Goal: Task Accomplishment & Management: Complete application form

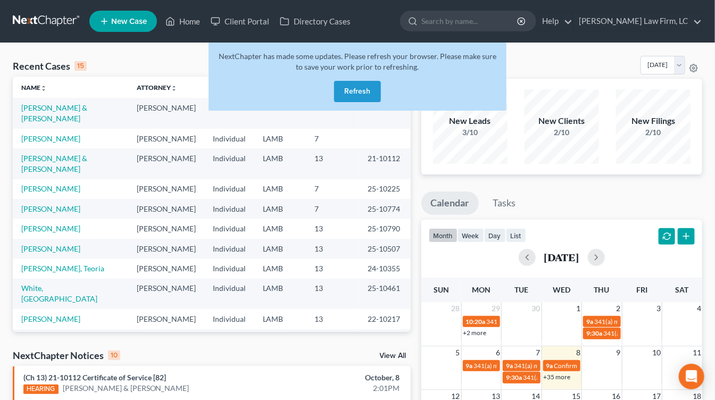
click at [342, 88] on button "Refresh" at bounding box center [357, 91] width 47 height 21
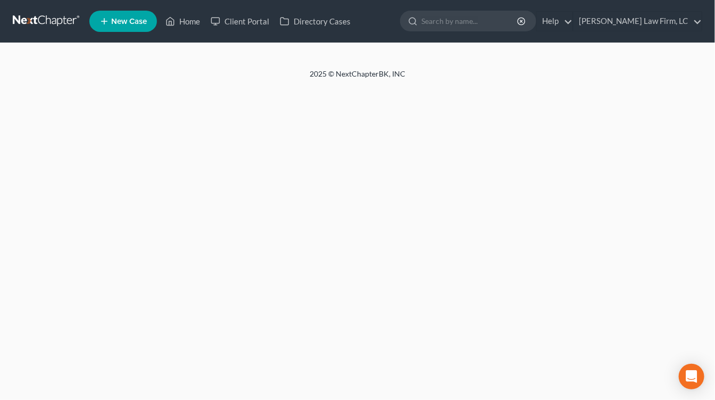
click at [55, 110] on div "Home New Case Client Portal Directory Cases Dickson Law Firm, LC mdd@dicksonlaw…" at bounding box center [357, 200] width 715 height 400
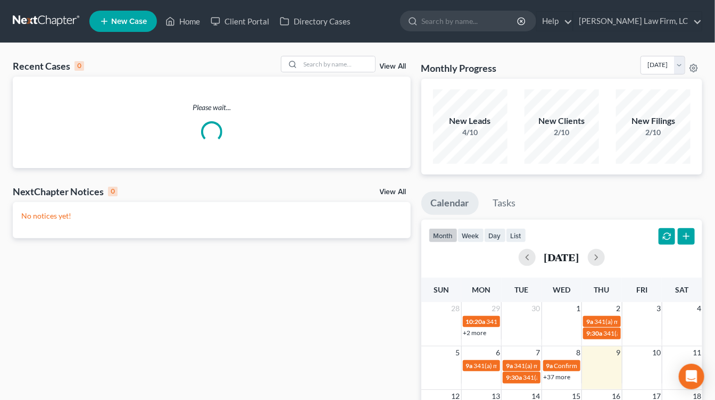
click at [53, 107] on p "Please wait..." at bounding box center [212, 107] width 398 height 11
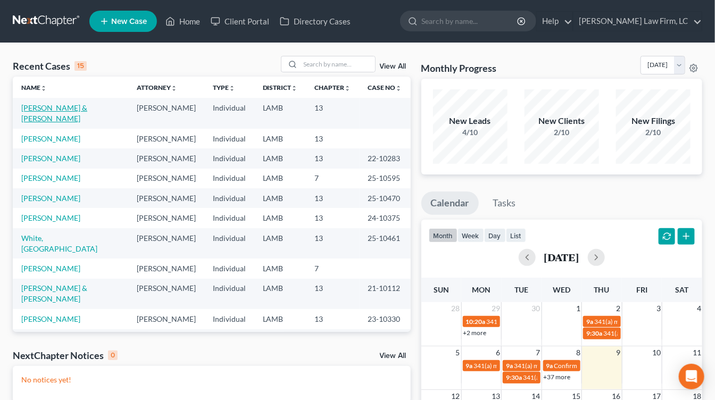
click at [53, 107] on link "[PERSON_NAME] & [PERSON_NAME]" at bounding box center [54, 113] width 66 height 20
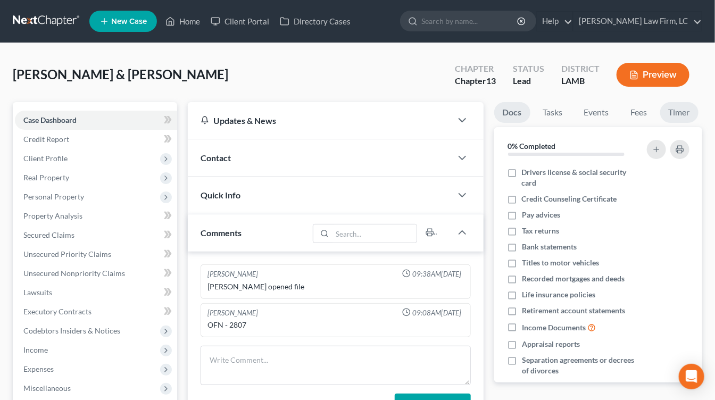
click at [673, 111] on link "Timer" at bounding box center [679, 112] width 38 height 21
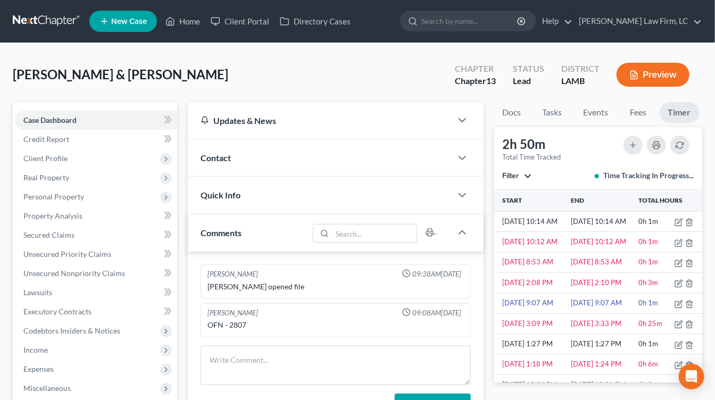
scroll to position [182, 0]
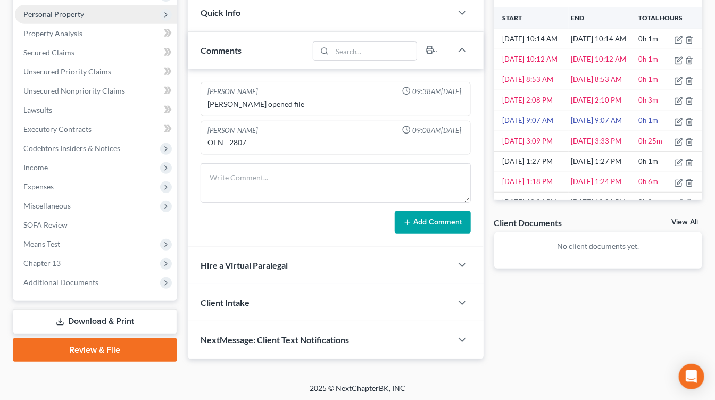
click at [107, 19] on span "Personal Property" at bounding box center [96, 14] width 162 height 19
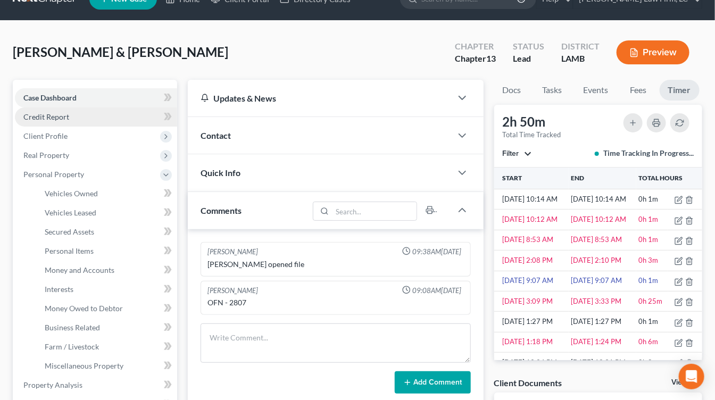
scroll to position [19, 0]
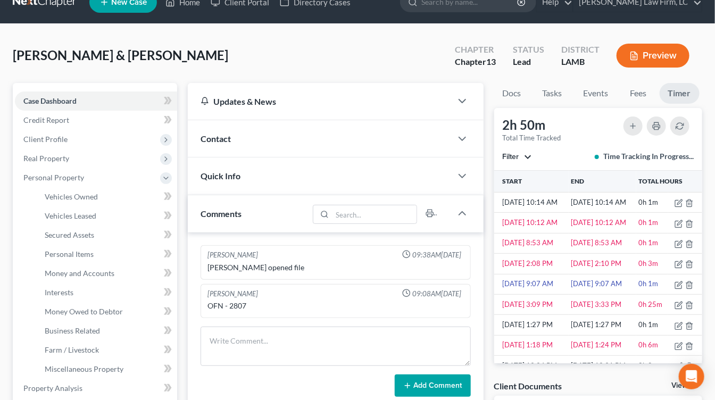
drag, startPoint x: 102, startPoint y: 136, endPoint x: 105, endPoint y: 166, distance: 30.5
click at [102, 136] on span "Client Profile" at bounding box center [96, 139] width 162 height 19
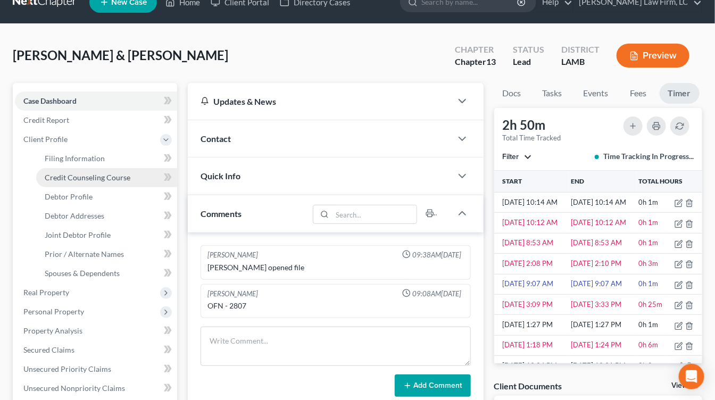
click at [102, 177] on span "Credit Counseling Course" at bounding box center [88, 177] width 86 height 9
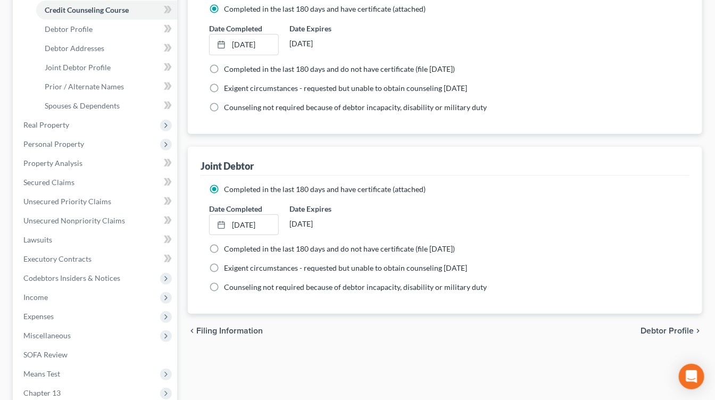
scroll to position [317, 0]
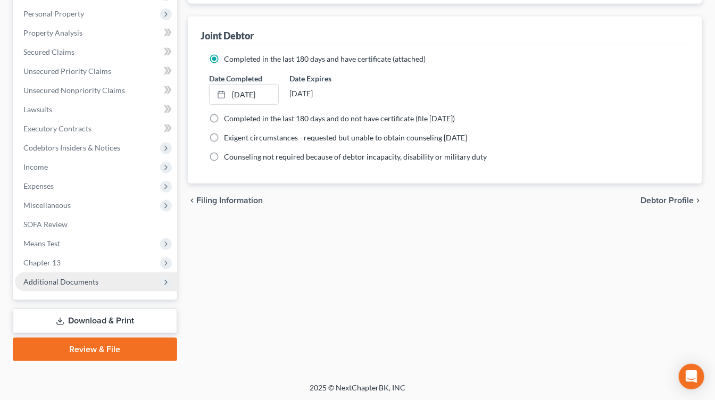
drag, startPoint x: 107, startPoint y: 282, endPoint x: 107, endPoint y: 288, distance: 5.9
click at [107, 283] on span "Additional Documents" at bounding box center [96, 281] width 162 height 19
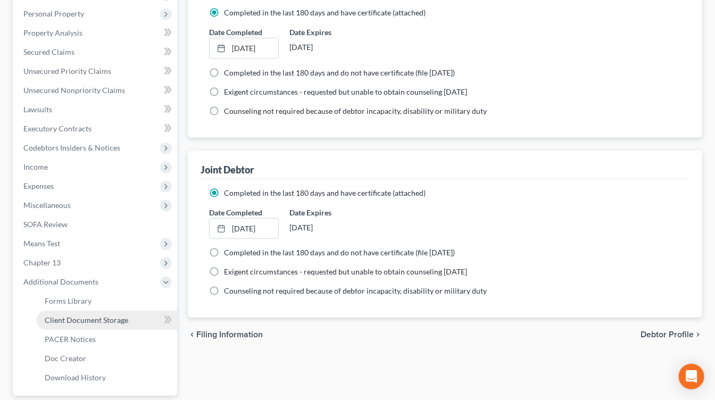
drag, startPoint x: 103, startPoint y: 321, endPoint x: 135, endPoint y: 314, distance: 32.1
click at [103, 321] on span "Client Document Storage" at bounding box center [87, 319] width 84 height 9
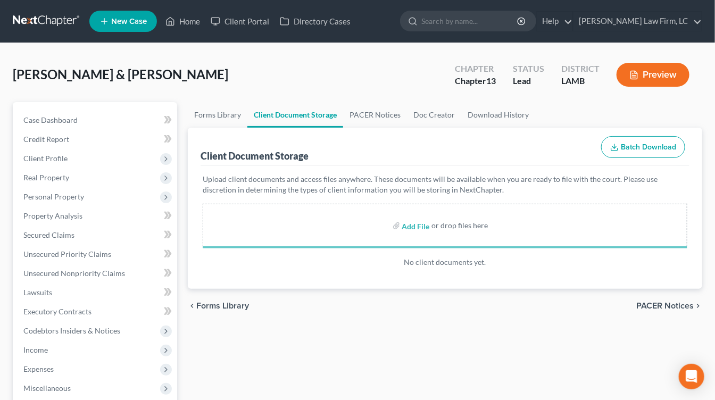
click at [314, 320] on div "chevron_left Forms Library PACER Notices chevron_right" at bounding box center [445, 306] width 514 height 34
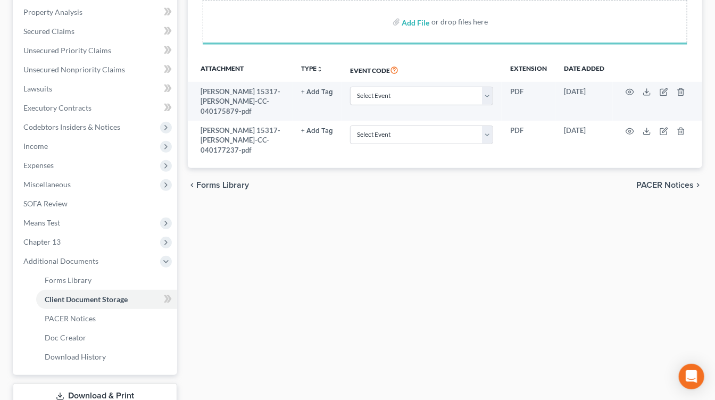
scroll to position [211, 0]
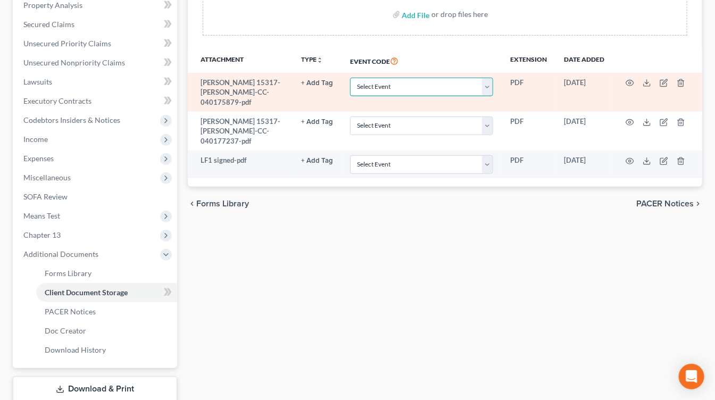
click at [428, 82] on select "Select Event 20 Largest Unsecured Creditors Amended List of Creditors Amended L…" at bounding box center [421, 87] width 143 height 19
select select "13"
click at [352, 78] on select "Select Event 20 Largest Unsecured Creditors Amended List of Creditors Amended L…" at bounding box center [421, 87] width 143 height 19
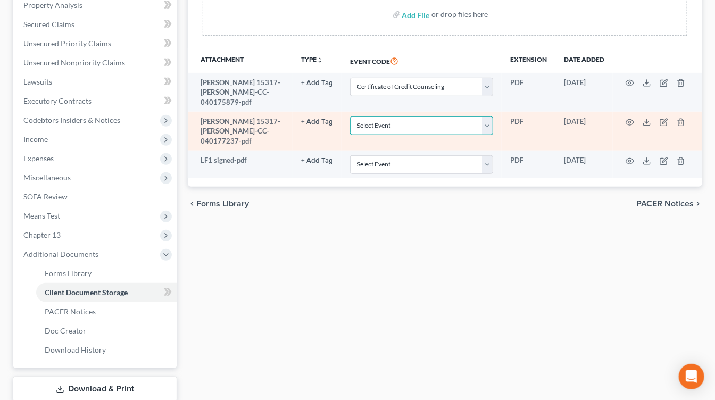
click at [408, 118] on select "Select Event 20 Largest Unsecured Creditors Amended List of Creditors Amended L…" at bounding box center [421, 125] width 143 height 19
select select "13"
click at [352, 116] on select "Select Event 20 Largest Unsecured Creditors Amended List of Creditors Amended L…" at bounding box center [421, 125] width 143 height 19
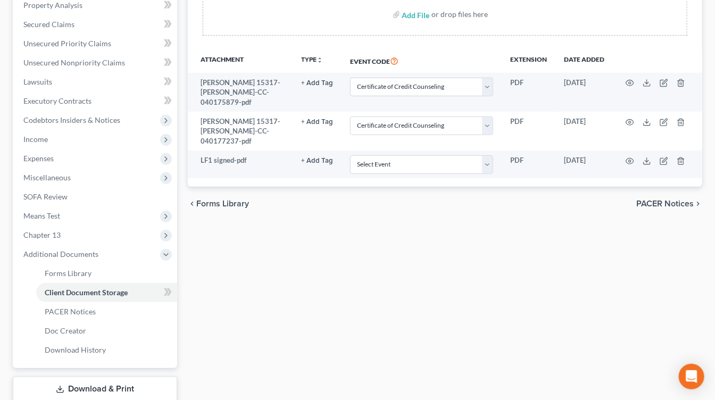
click at [402, 225] on div "Forms Library Client Document Storage PACER Notices Doc Creator Download Histor…" at bounding box center [444, 160] width 525 height 538
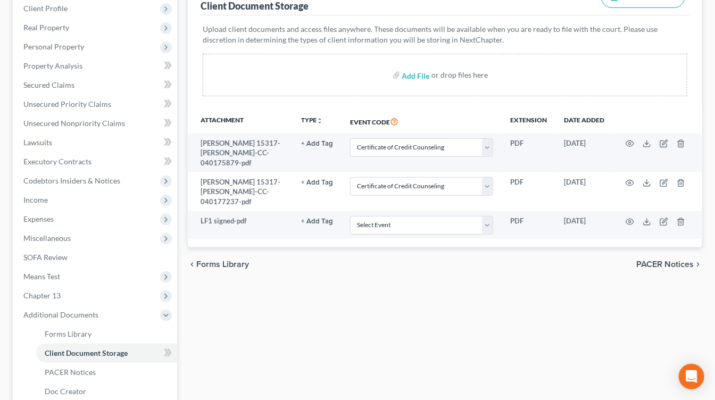
scroll to position [0, 0]
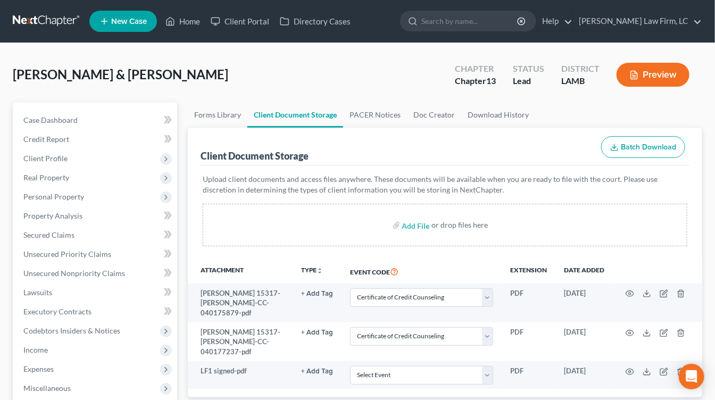
click at [640, 78] on button "Preview" at bounding box center [653, 75] width 73 height 24
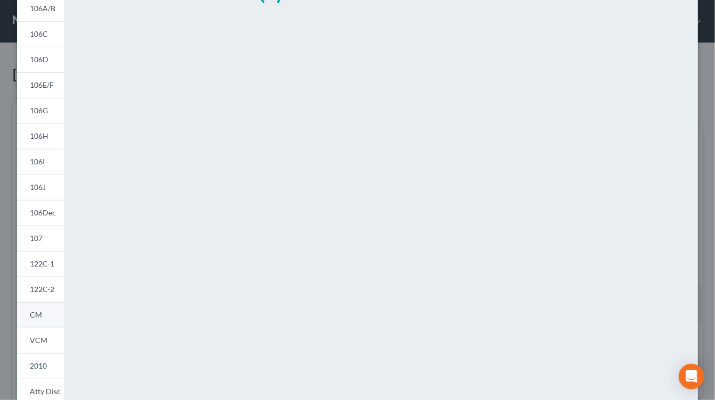
scroll to position [118, 0]
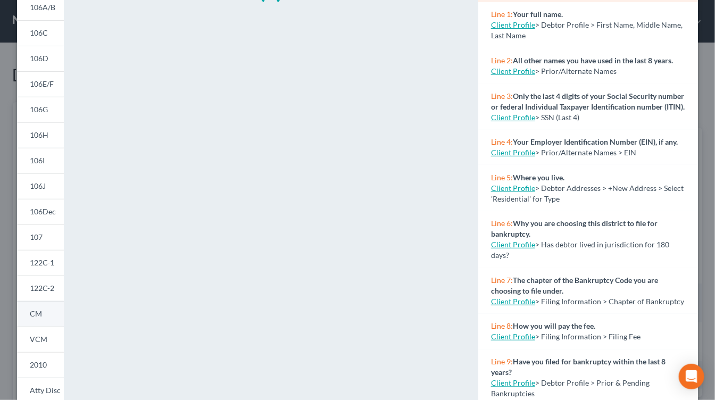
click at [47, 315] on link "CM" at bounding box center [40, 314] width 47 height 26
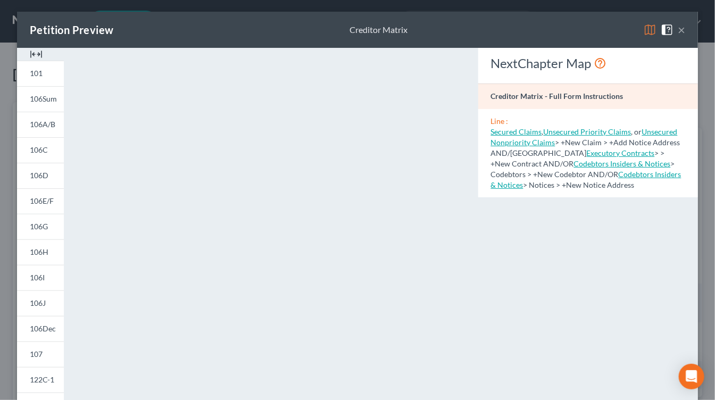
scroll to position [0, 0]
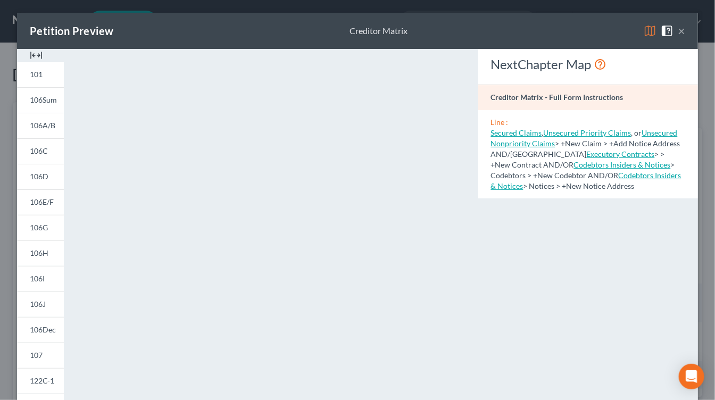
click at [6, 293] on div "Petition Preview Creditor Matrix × 101 106Sum 106A/B 106C 106D 106E/F 106G 106H…" at bounding box center [357, 200] width 715 height 400
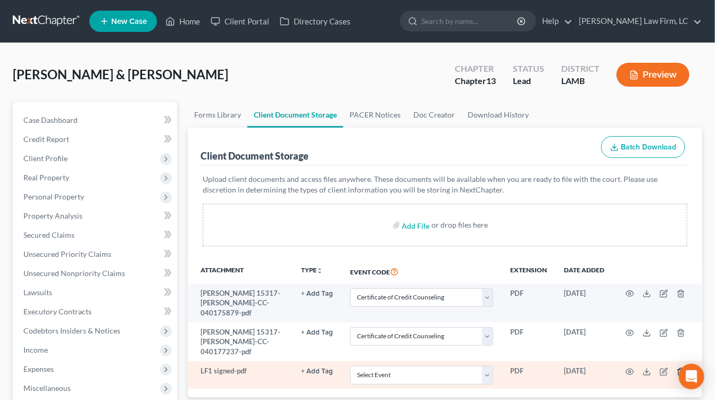
click at [680, 368] on icon "button" at bounding box center [681, 372] width 9 height 9
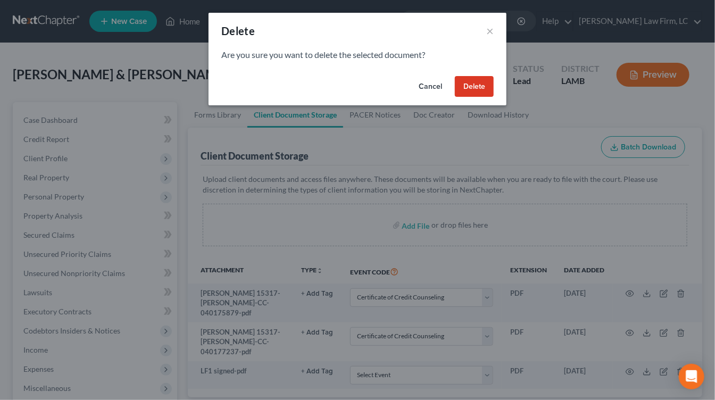
click at [479, 85] on button "Delete" at bounding box center [474, 86] width 39 height 21
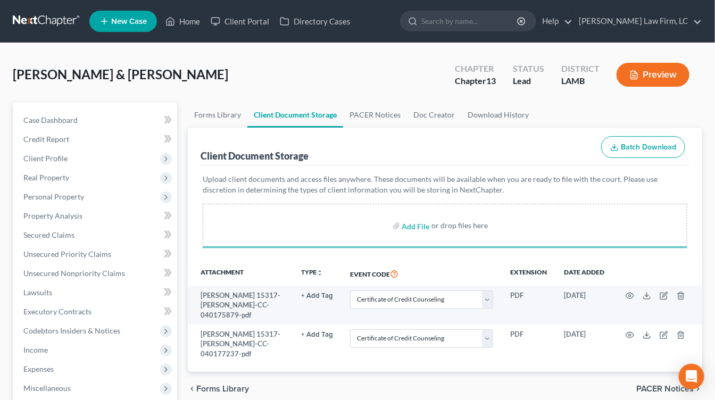
select select "13"
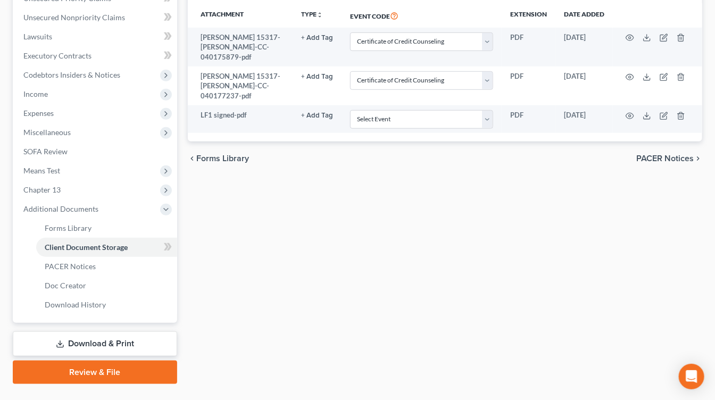
scroll to position [278, 0]
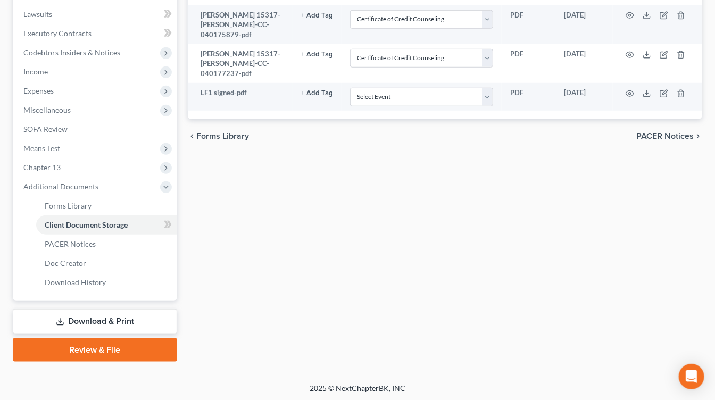
click at [107, 349] on link "Review & File" at bounding box center [95, 349] width 164 height 23
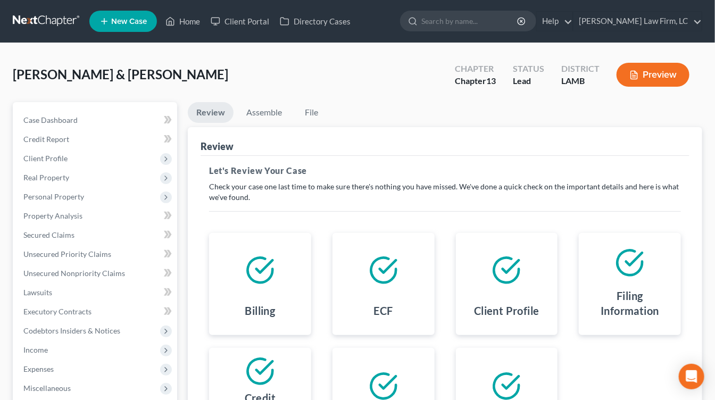
click at [262, 122] on li "Assemble" at bounding box center [264, 114] width 53 height 25
click at [268, 113] on link "Assemble" at bounding box center [264, 112] width 53 height 21
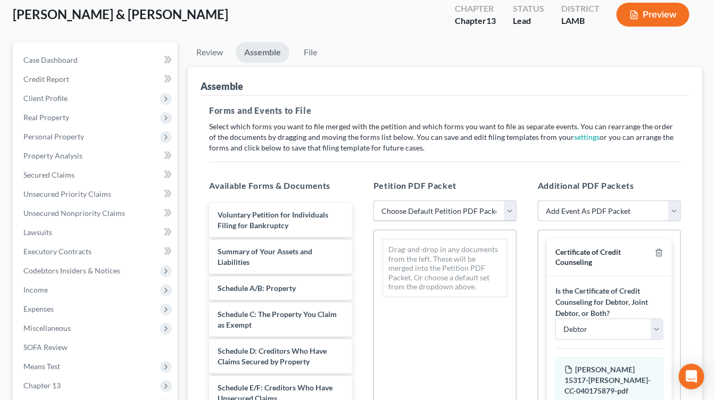
scroll to position [63, 0]
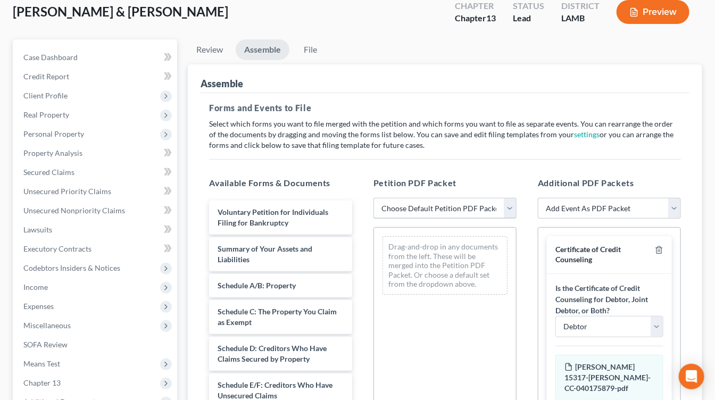
click at [420, 207] on select "Choose Default Petition PDF Packet Emergency Filing (Voluntary Petition and Cre…" at bounding box center [444, 208] width 143 height 21
select select "0"
click at [373, 198] on select "Choose Default Petition PDF Packet Emergency Filing (Voluntary Petition and Cre…" at bounding box center [444, 208] width 143 height 21
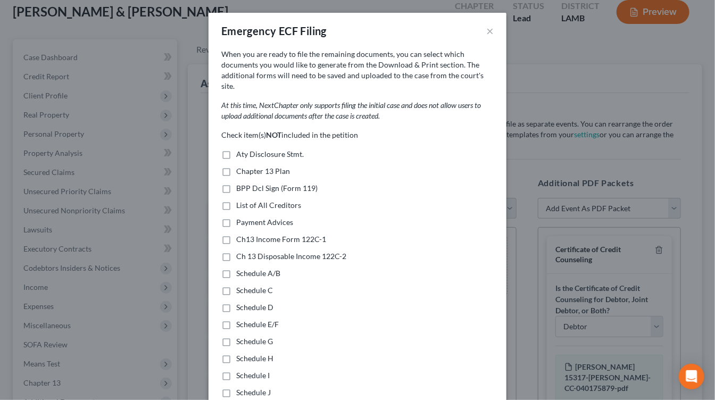
select select
click at [134, 223] on div "Emergency ECF Filing × When you are ready to file the remaining documents, you …" at bounding box center [357, 200] width 715 height 400
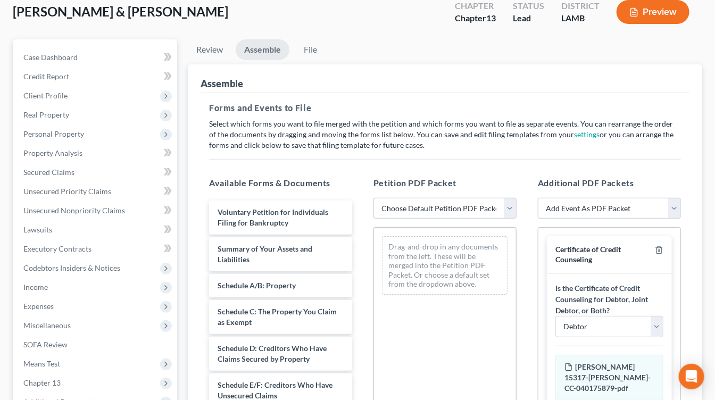
drag, startPoint x: 69, startPoint y: 329, endPoint x: 68, endPoint y: 337, distance: 8.7
click at [69, 328] on span "Miscellaneous" at bounding box center [96, 325] width 162 height 19
click at [68, 338] on link "Attorney / Credit Counseling Fees" at bounding box center [106, 344] width 141 height 19
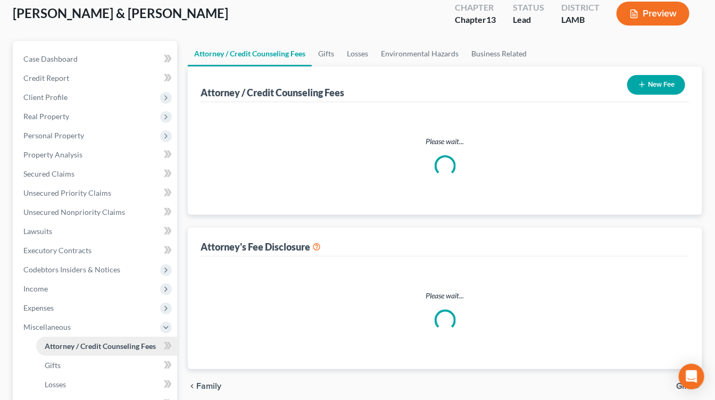
scroll to position [2, 0]
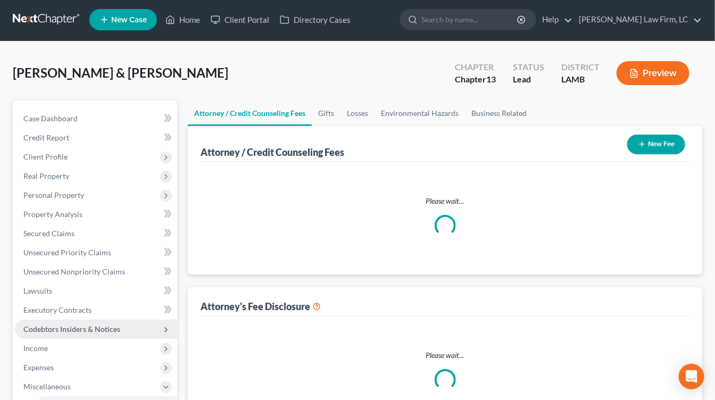
select select "1"
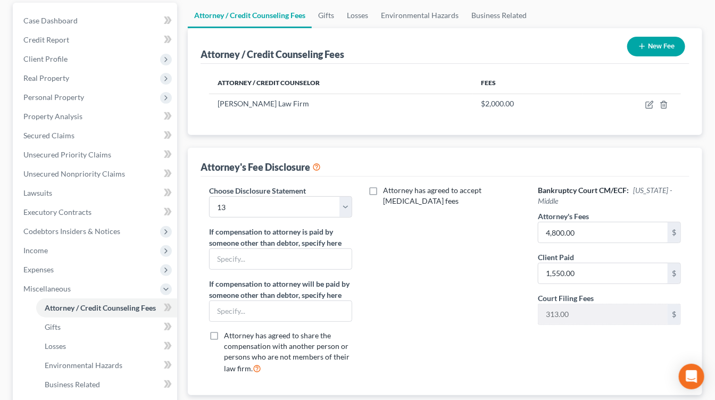
scroll to position [125, 0]
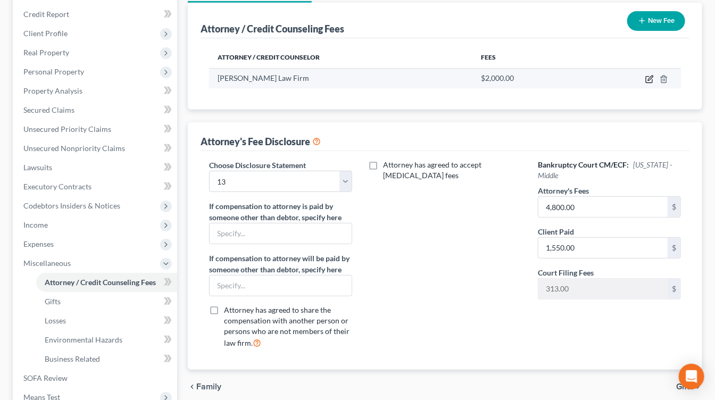
click at [650, 78] on icon "button" at bounding box center [649, 79] width 9 height 9
select select "19"
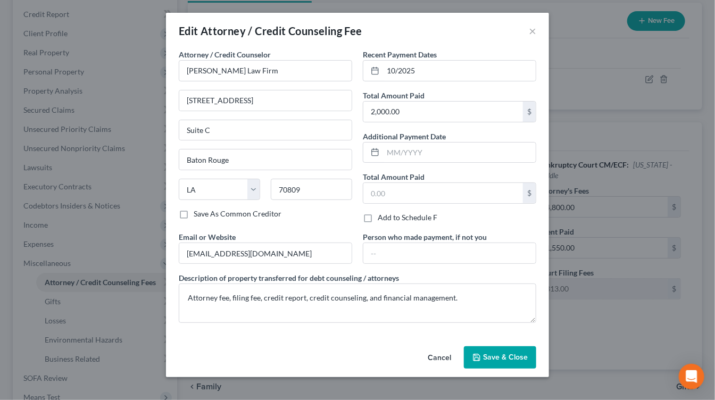
click at [438, 353] on button "Cancel" at bounding box center [439, 357] width 40 height 21
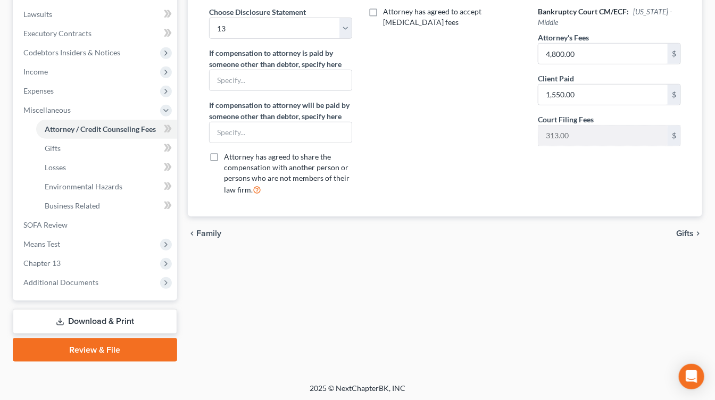
click at [77, 326] on link "Download & Print" at bounding box center [95, 321] width 164 height 25
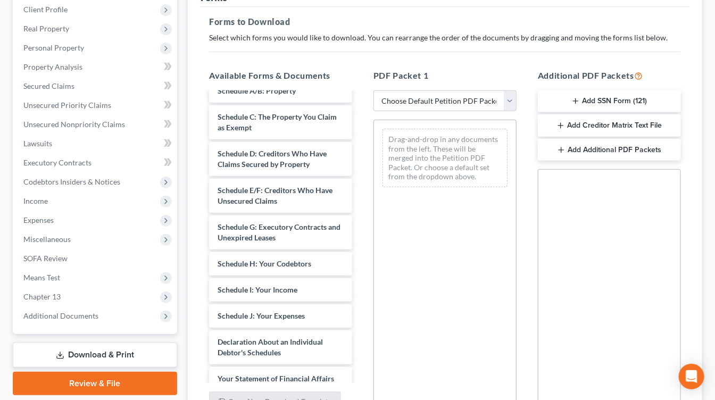
scroll to position [255, 0]
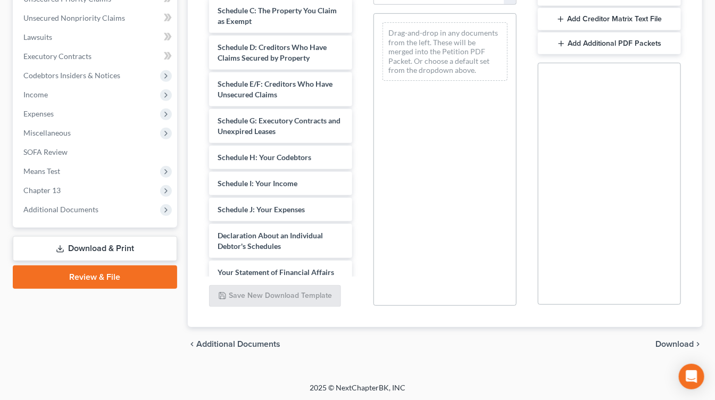
click at [152, 262] on div "Case Dashboard Payments Invoices Payments Payments Credit Report Client Profile" at bounding box center [94, 104] width 175 height 515
click at [152, 267] on link "Review & File" at bounding box center [95, 276] width 164 height 23
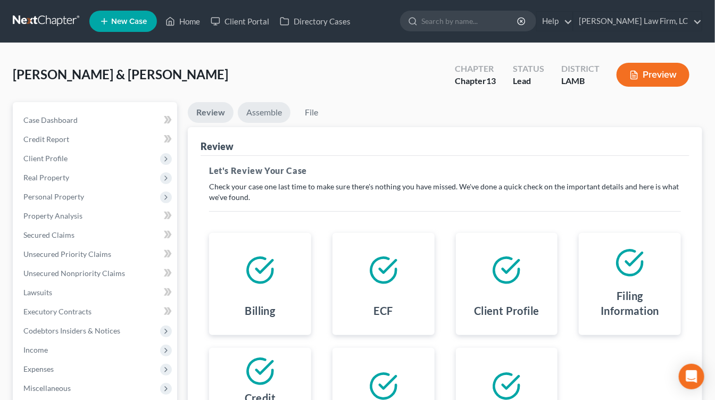
click at [263, 116] on link "Assemble" at bounding box center [264, 112] width 53 height 21
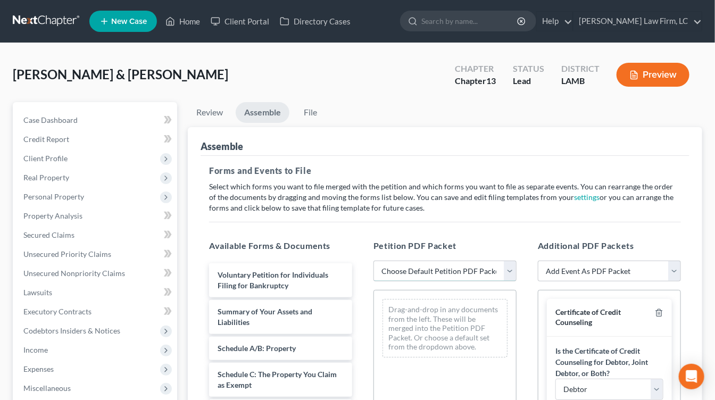
click at [442, 278] on select "Choose Default Petition PDF Packet Emergency Filing (Voluntary Petition and Cre…" at bounding box center [444, 271] width 143 height 21
select select "0"
click at [373, 261] on select "Choose Default Petition PDF Packet Emergency Filing (Voluntary Petition and Cre…" at bounding box center [444, 271] width 143 height 21
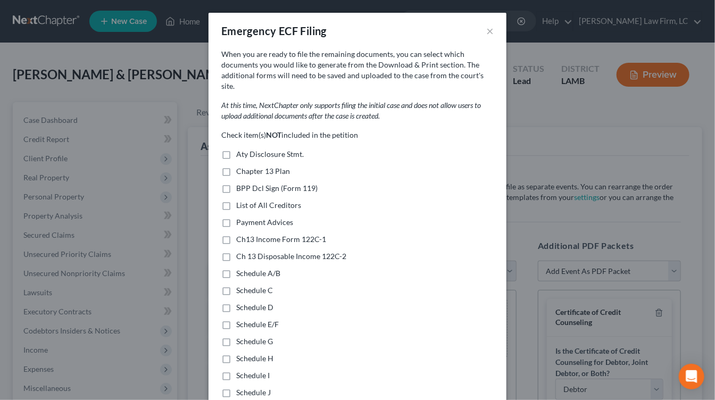
click at [277, 167] on span "Chapter 13 Plan" at bounding box center [263, 171] width 54 height 9
click at [247, 166] on input "Chapter 13 Plan" at bounding box center [243, 169] width 7 height 7
checkbox input "true"
click at [259, 218] on span "Payment Advices" at bounding box center [264, 222] width 57 height 9
click at [247, 217] on input "Payment Advices" at bounding box center [243, 220] width 7 height 7
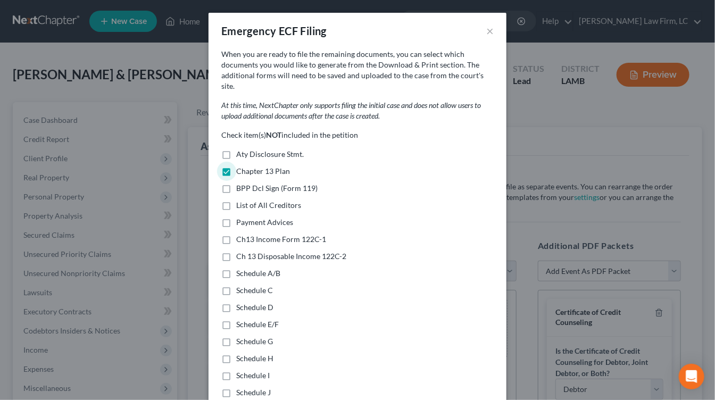
checkbox input "true"
click at [271, 235] on span "Ch13 Income Form 122C-1" at bounding box center [281, 239] width 90 height 9
click at [247, 234] on input "Ch13 Income Form 122C-1" at bounding box center [243, 237] width 7 height 7
checkbox input "true"
click at [265, 252] on span "Ch 13 Disposable Income 122C-2" at bounding box center [291, 256] width 110 height 9
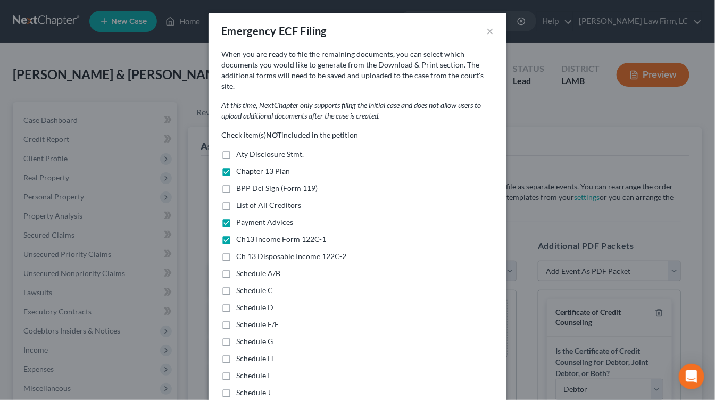
click at [247, 251] on input "Ch 13 Disposable Income 122C-2" at bounding box center [243, 254] width 7 height 7
checkbox input "true"
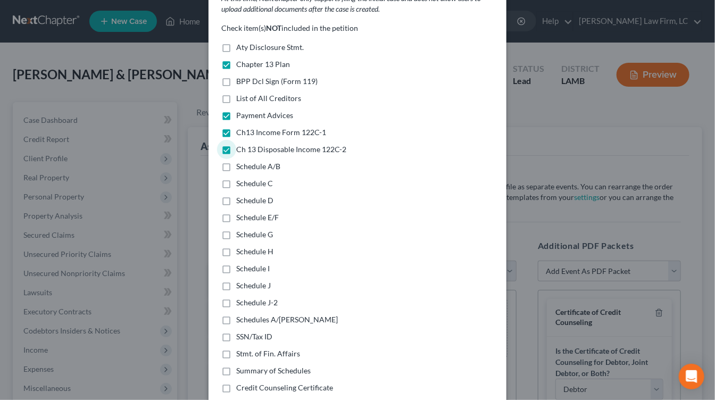
scroll to position [107, 0]
click at [257, 314] on span "Schedules A/B-J" at bounding box center [287, 318] width 102 height 9
click at [247, 314] on input "Schedules A/B-J" at bounding box center [243, 317] width 7 height 7
checkbox input "true"
click at [270, 348] on span "Stmt. of Fin. Affairs" at bounding box center [268, 352] width 64 height 9
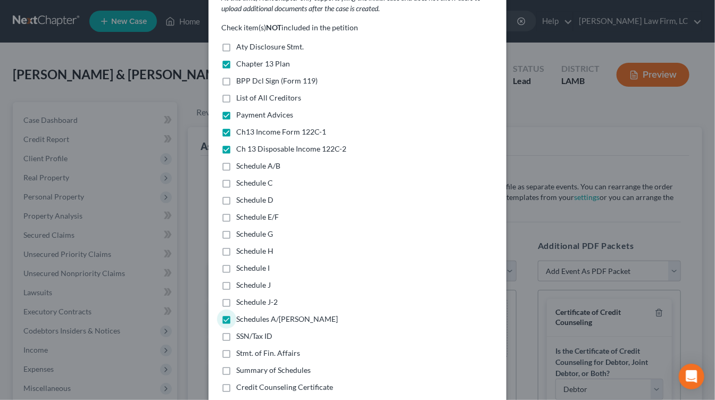
click at [247, 348] on input "Stmt. of Fin. Affairs" at bounding box center [243, 351] width 7 height 7
checkbox input "true"
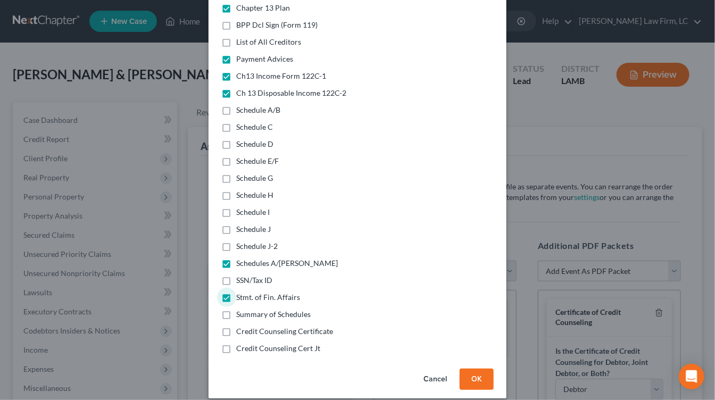
click at [282, 310] on span "Summary of Schedules" at bounding box center [273, 314] width 74 height 9
click at [247, 309] on input "Summary of Schedules" at bounding box center [243, 312] width 7 height 7
checkbox input "true"
click at [473, 369] on button "OK" at bounding box center [477, 379] width 34 height 21
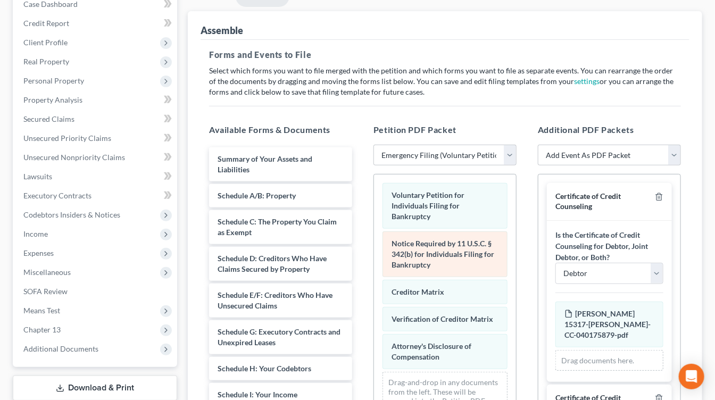
scroll to position [117, 0]
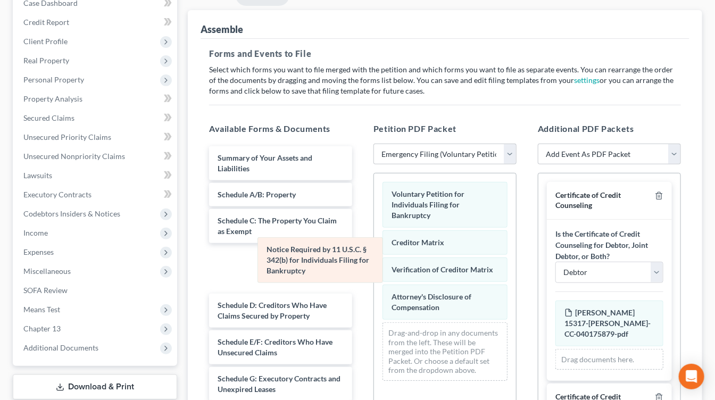
drag, startPoint x: 418, startPoint y: 244, endPoint x: 264, endPoint y: 253, distance: 153.5
click at [374, 253] on div "Notice Required by 11 U.S.C. § 342(b) for Individuals Filing for Bankruptcy Vol…" at bounding box center [445, 281] width 142 height 216
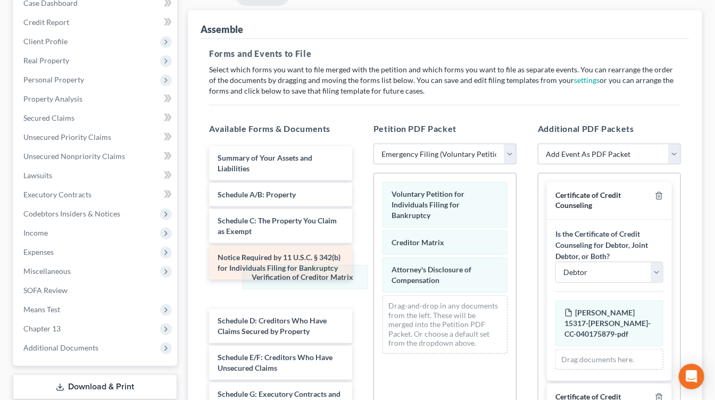
drag, startPoint x: 431, startPoint y: 261, endPoint x: 331, endPoint y: 268, distance: 100.7
click at [374, 270] on div "Verification of Creditor Matrix Voluntary Petition for Individuals Filing for B…" at bounding box center [445, 267] width 142 height 189
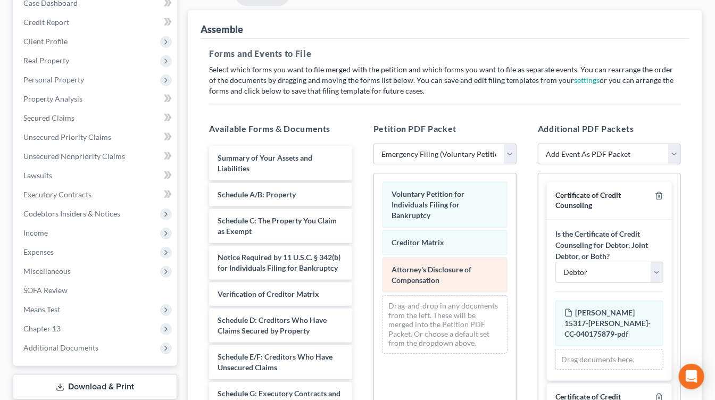
click at [374, 279] on div "Voluntary Petition for Individuals Filing for Bankruptcy Creditor Matrix Attorn…" at bounding box center [445, 267] width 142 height 189
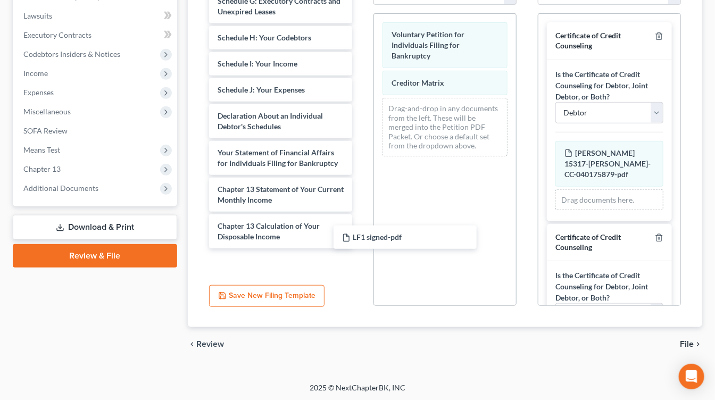
scroll to position [244, 0]
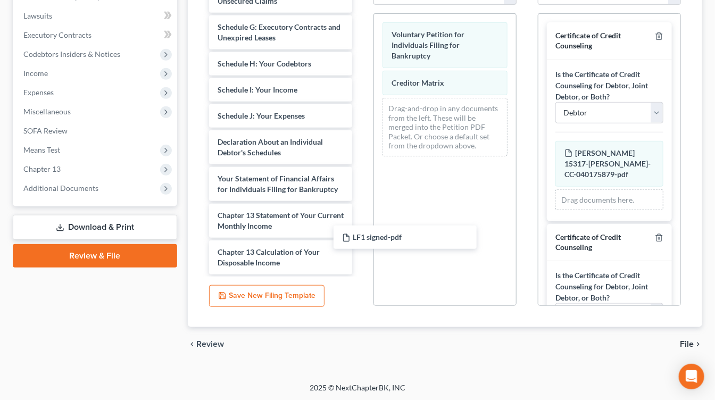
drag, startPoint x: 287, startPoint y: 265, endPoint x: 451, endPoint y: 230, distance: 167.6
click at [361, 229] on div "LF1 signed-pdf Summary of Your Assets and Liabilities Schedule A/B: Property Sc…" at bounding box center [281, 21] width 160 height 557
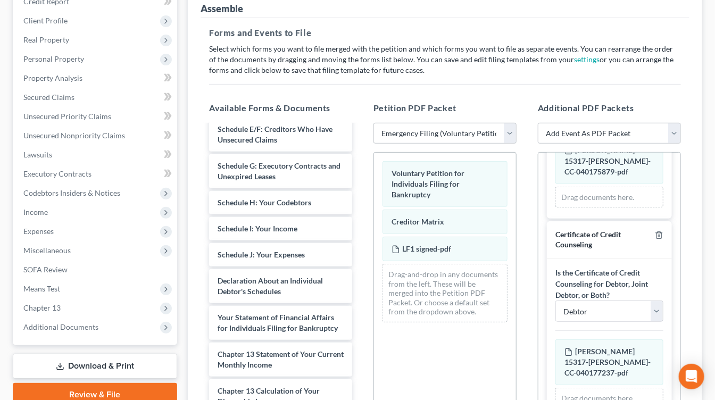
scroll to position [152, 0]
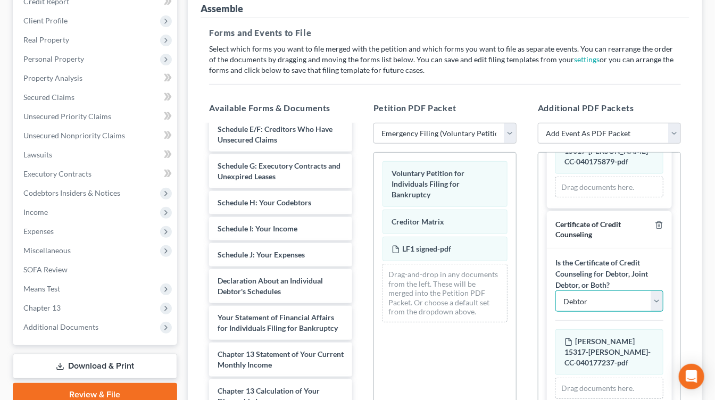
click at [625, 299] on select "Debtor Joint Debtor Debtor and Joint Debtor" at bounding box center [609, 300] width 108 height 21
select select "1"
click at [555, 290] on select "Debtor Joint Debtor Debtor and Joint Debtor" at bounding box center [609, 300] width 108 height 21
drag, startPoint x: 431, startPoint y: 351, endPoint x: 516, endPoint y: 348, distance: 84.6
click at [431, 350] on div "Voluntary Petition for Individuals Filing for Bankruptcy Creditor Matrix LF1 si…" at bounding box center [444, 298] width 143 height 293
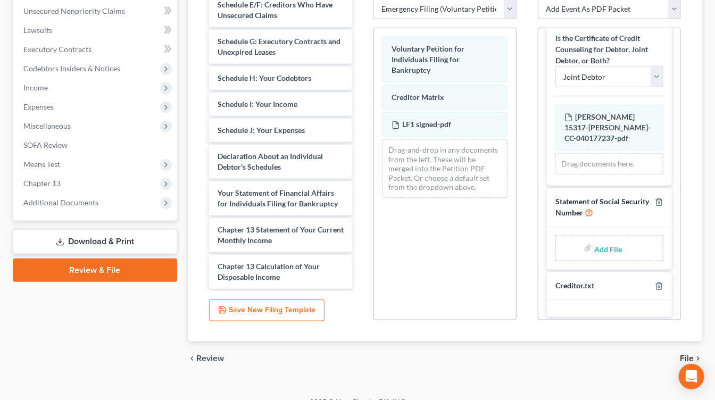
scroll to position [277, 0]
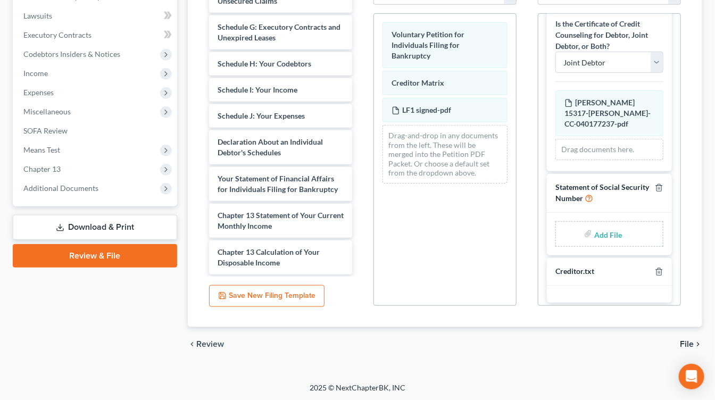
click at [604, 227] on input "file" at bounding box center [607, 233] width 26 height 19
type input "C:\fakepath\SS statement signed.pdf"
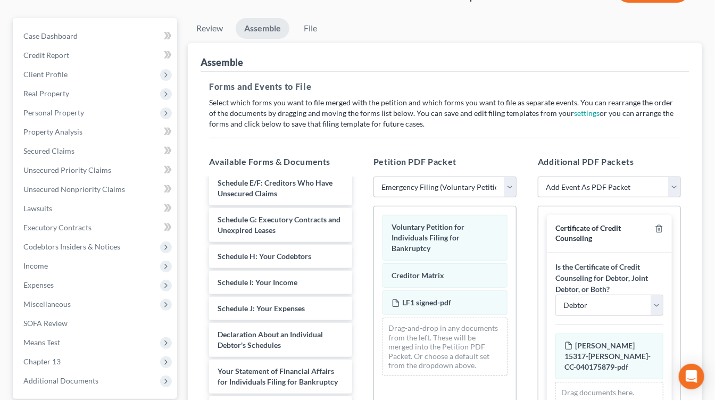
scroll to position [0, 0]
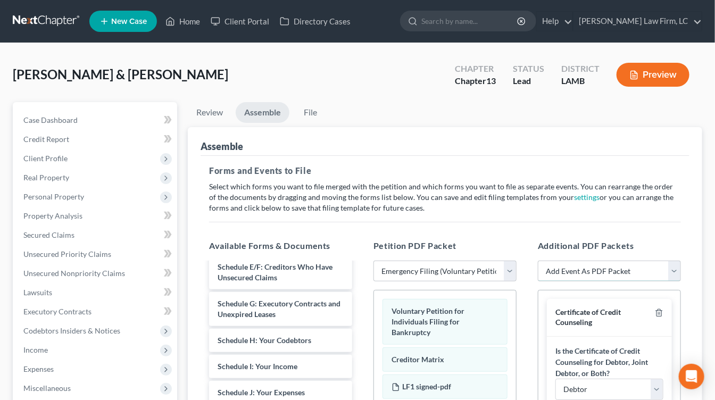
click at [585, 272] on select "Add Event As PDF Packet Amended List of Creditors Amended List of Creditors and…" at bounding box center [609, 271] width 143 height 21
select select "26"
click at [538, 261] on select "Add Event As PDF Packet Amended List of Creditors Amended List of Creditors and…" at bounding box center [609, 271] width 143 height 21
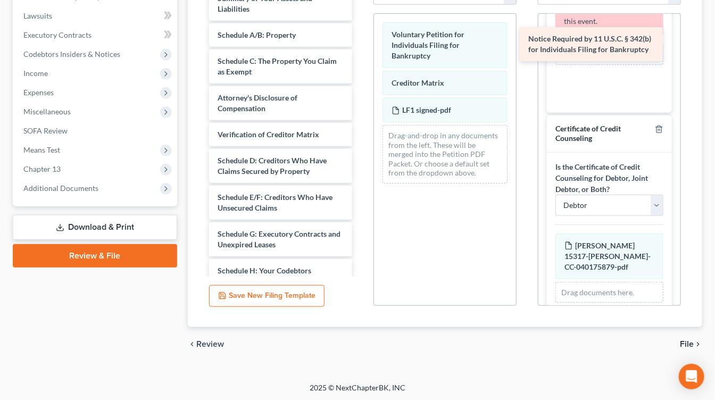
drag, startPoint x: 280, startPoint y: 107, endPoint x: 590, endPoint y: 52, distance: 315.5
click at [361, 50] on div "Notice Required by 11 U.S.C. § 342(b) for Individuals Filing for Bankruptcy Sum…" at bounding box center [281, 234] width 160 height 495
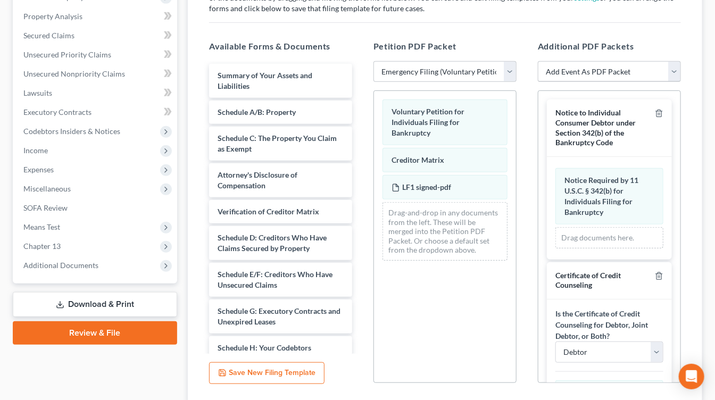
scroll to position [167, 0]
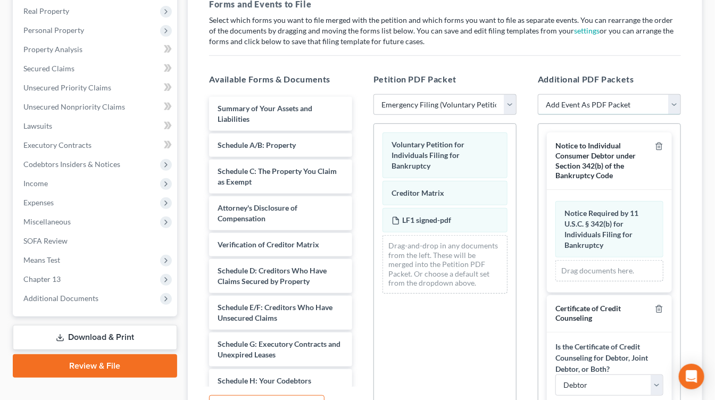
click at [598, 94] on select "Add Event As PDF Packet Amended List of Creditors Amended List of Creditors and…" at bounding box center [609, 104] width 143 height 21
select select "21"
click at [538, 94] on select "Add Event As PDF Packet Amended List of Creditors Amended List of Creditors and…" at bounding box center [609, 104] width 143 height 21
select select
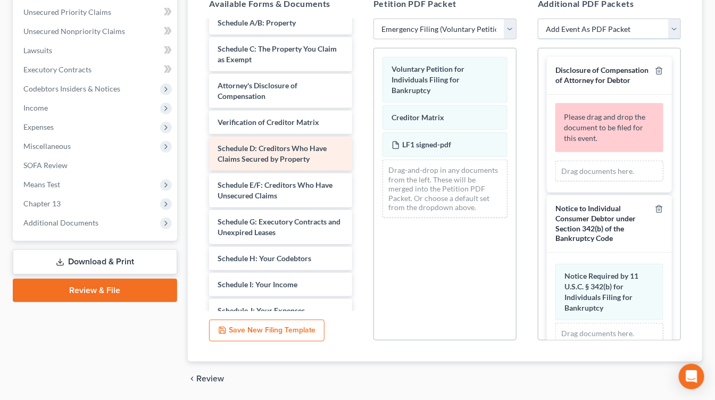
scroll to position [0, 0]
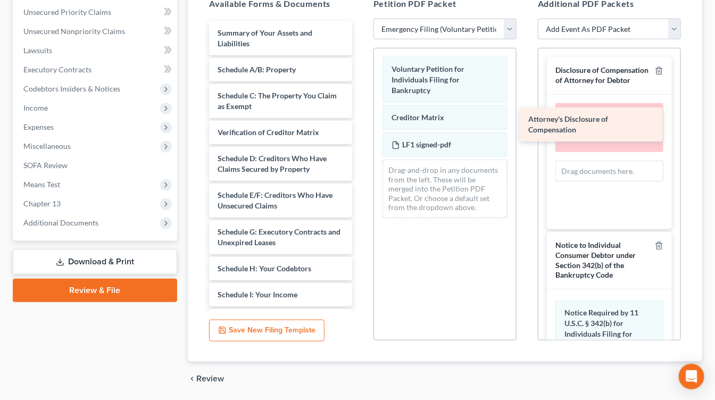
drag, startPoint x: 290, startPoint y: 128, endPoint x: 607, endPoint y: 116, distance: 317.8
click at [361, 116] on div "Attorney's Disclosure of Compensation Summary of Your Assets and Liabilities Sc…" at bounding box center [281, 250] width 160 height 458
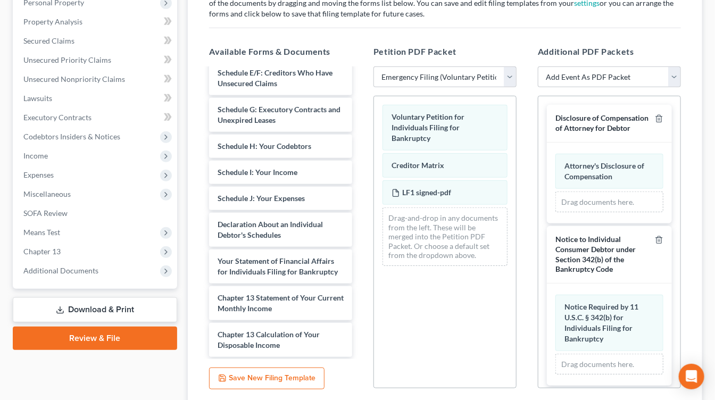
scroll to position [189, 0]
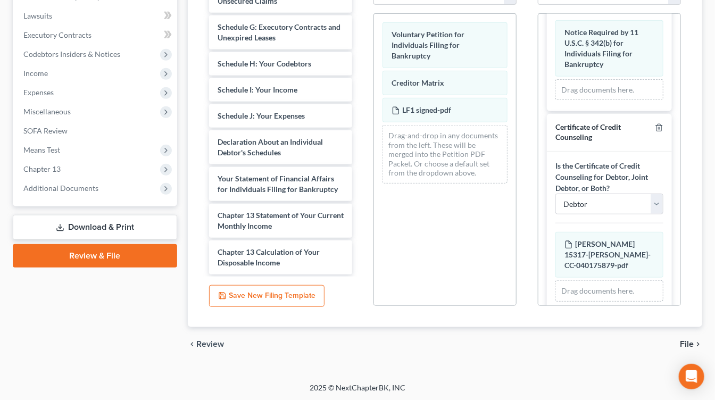
click at [684, 341] on span "File" at bounding box center [687, 344] width 14 height 9
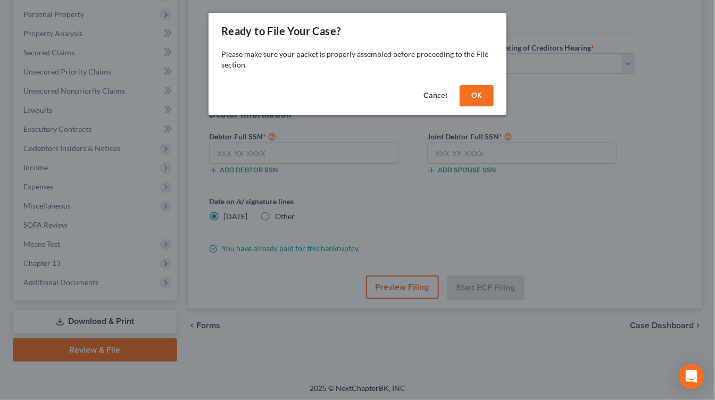
click at [476, 95] on button "OK" at bounding box center [477, 95] width 34 height 21
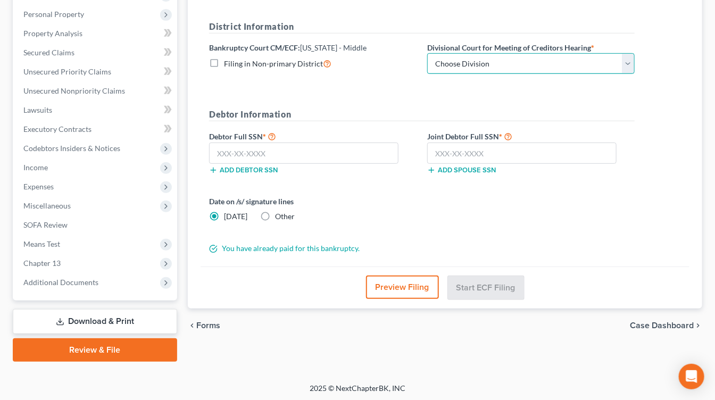
click at [502, 61] on select "Choose Division Baton Rouge" at bounding box center [530, 63] width 207 height 21
select select "0"
click at [427, 53] on select "Choose Division Baton Rouge" at bounding box center [530, 63] width 207 height 21
click at [281, 212] on span "Other" at bounding box center [285, 216] width 20 height 9
click at [281, 211] on input "Other" at bounding box center [282, 214] width 7 height 7
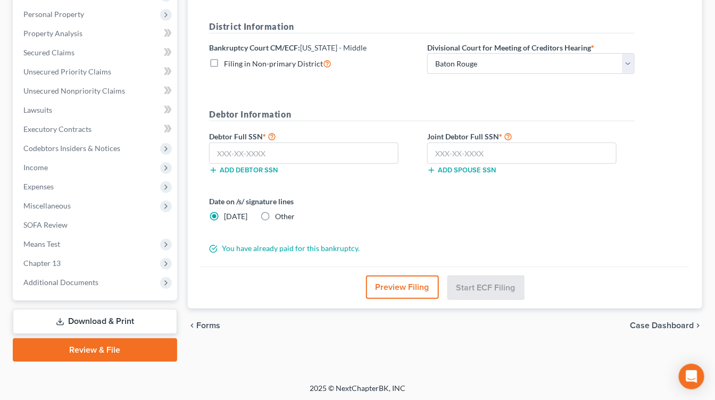
radio input "true"
radio input "false"
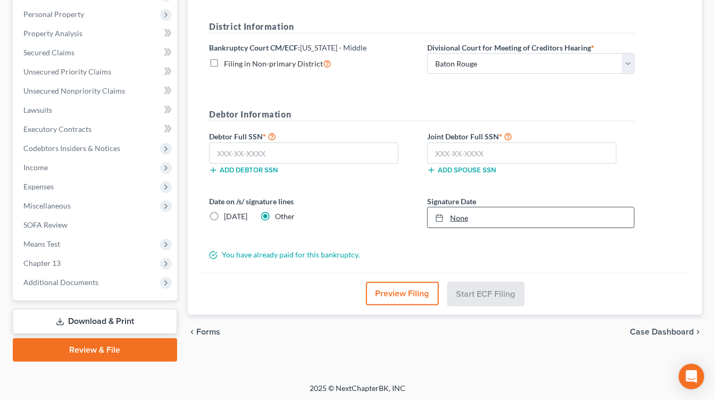
type input "10/9/2025"
click at [448, 213] on div at bounding box center [442, 217] width 15 height 9
drag, startPoint x: 461, startPoint y: 324, endPoint x: 605, endPoint y: 311, distance: 144.8
click at [86, 279] on span "Additional Documents" at bounding box center [60, 282] width 75 height 9
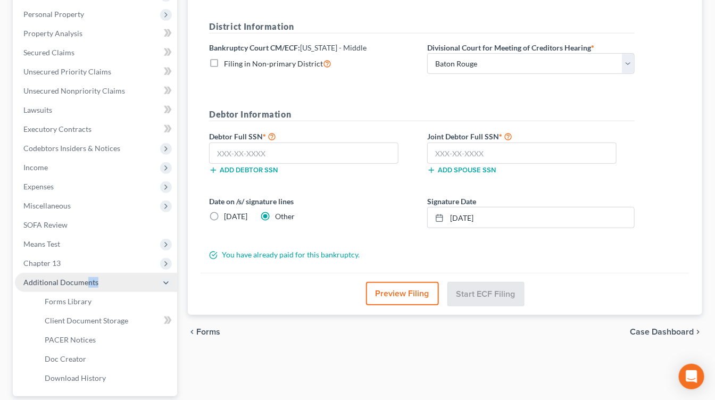
click at [87, 281] on span "Additional Documents" at bounding box center [60, 282] width 75 height 9
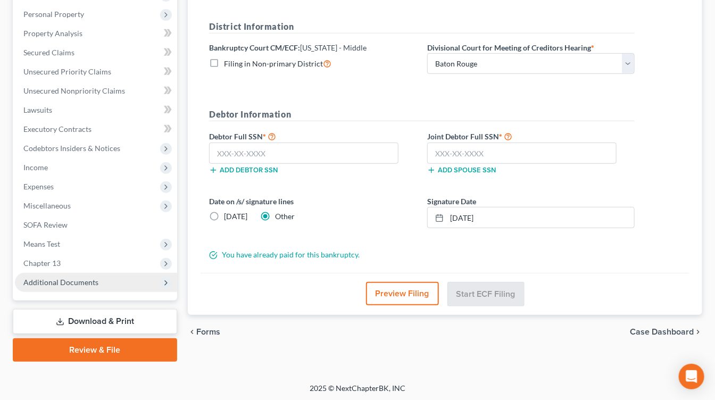
drag, startPoint x: 94, startPoint y: 291, endPoint x: 100, endPoint y: 282, distance: 11.1
click at [93, 291] on div "Case Dashboard Payments Invoices Payments Payments Credit Report Client Profile…" at bounding box center [95, 110] width 164 height 381
drag, startPoint x: 100, startPoint y: 282, endPoint x: 104, endPoint y: 309, distance: 26.9
click at [100, 282] on span "Additional Documents" at bounding box center [96, 282] width 162 height 19
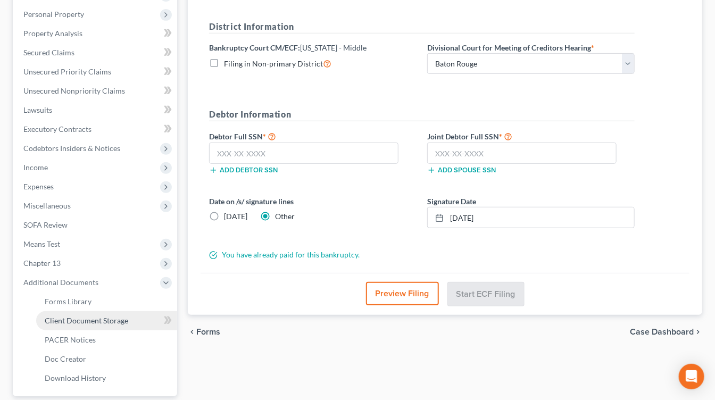
drag, startPoint x: 106, startPoint y: 321, endPoint x: 117, endPoint y: 318, distance: 11.3
click at [106, 321] on span "Client Document Storage" at bounding box center [87, 320] width 84 height 9
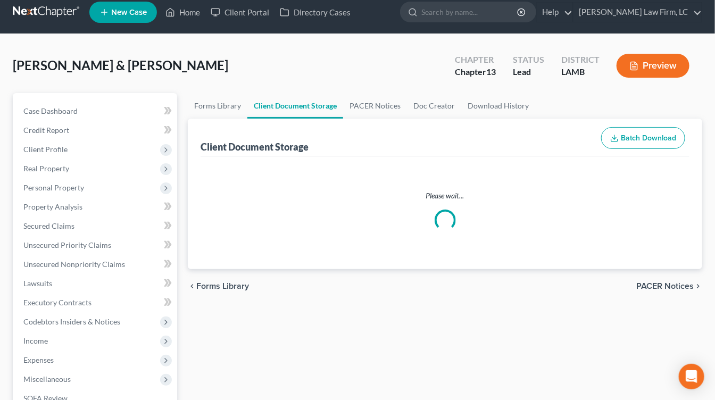
select select "13"
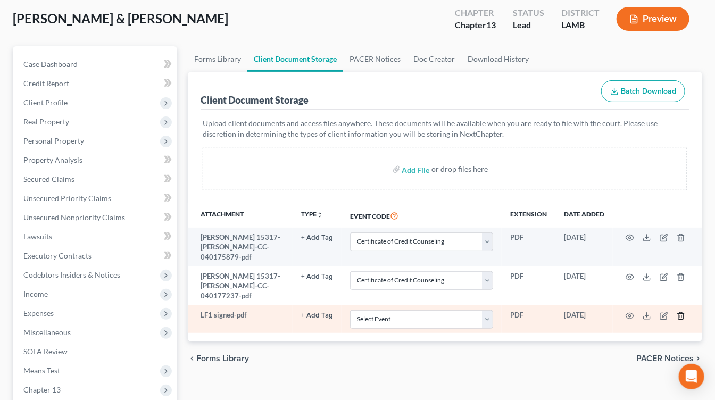
scroll to position [59, 0]
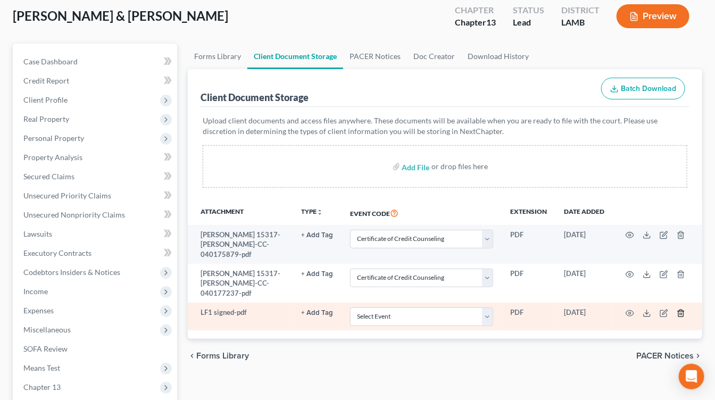
click at [683, 309] on icon "button" at bounding box center [681, 313] width 9 height 9
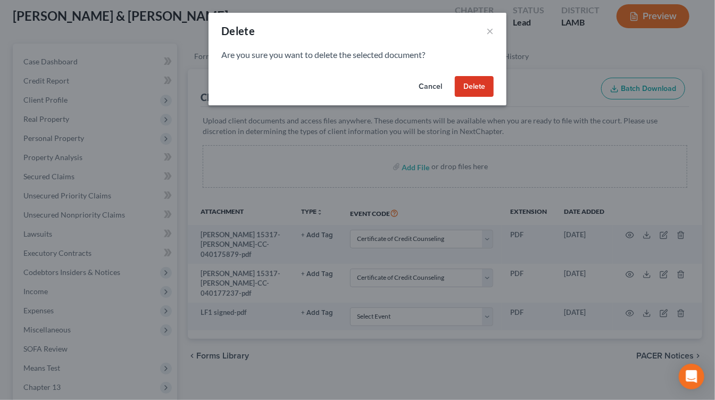
click at [484, 91] on button "Delete" at bounding box center [474, 86] width 39 height 21
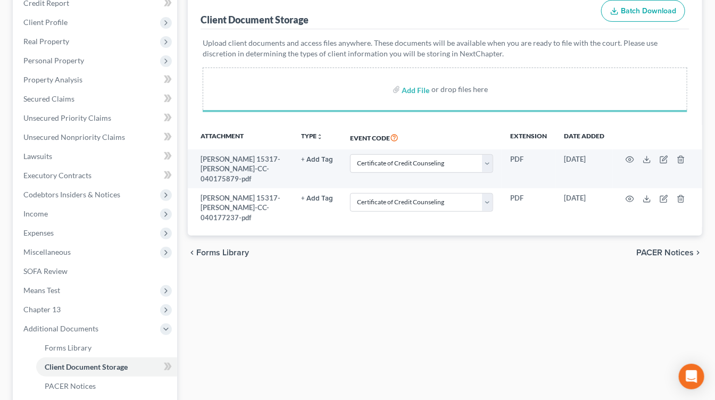
select select "13"
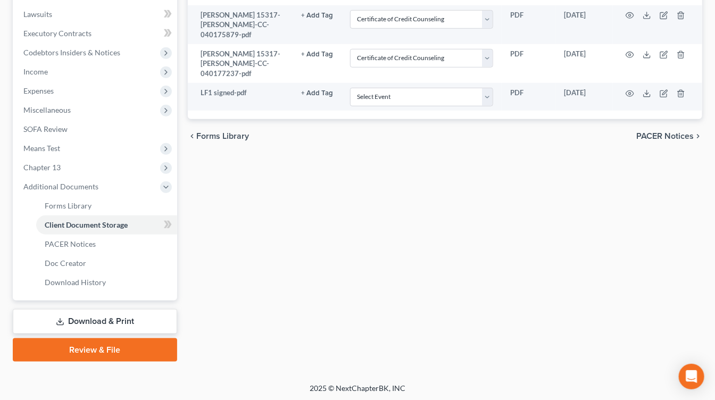
click at [144, 340] on link "Review & File" at bounding box center [95, 349] width 164 height 23
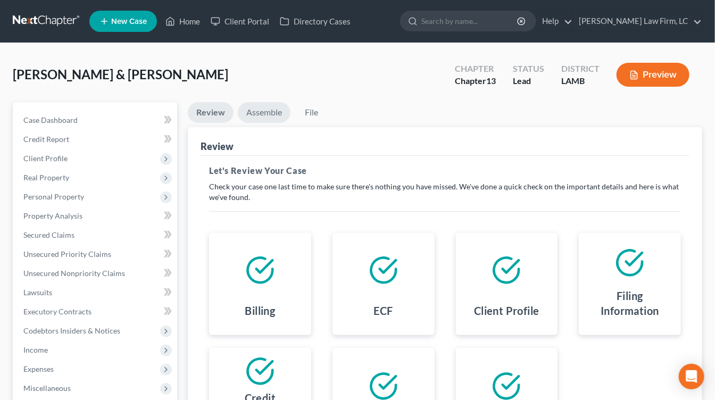
click at [270, 115] on link "Assemble" at bounding box center [264, 112] width 53 height 21
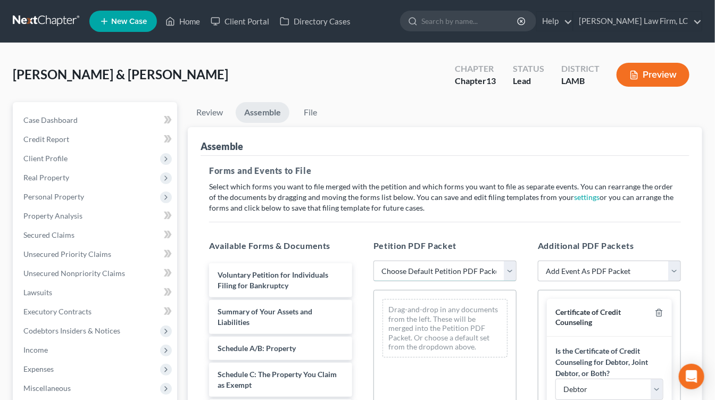
click at [475, 273] on select "Choose Default Petition PDF Packet Emergency Filing (Voluntary Petition and Cre…" at bounding box center [444, 271] width 143 height 21
select select "0"
click at [373, 261] on select "Choose Default Petition PDF Packet Emergency Filing (Voluntary Petition and Cre…" at bounding box center [444, 271] width 143 height 21
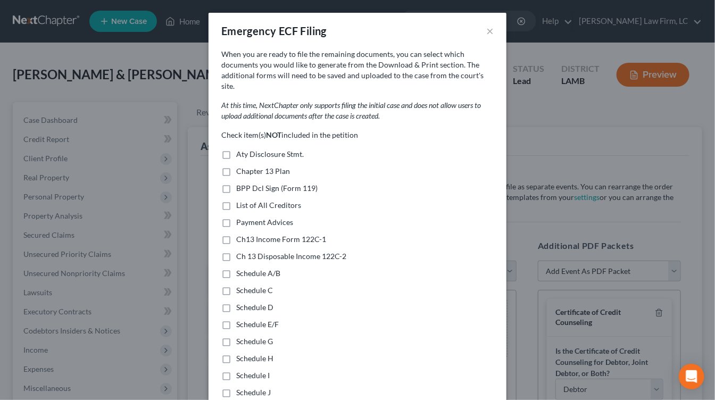
click at [260, 149] on span "Aty Disclosure Stmt." at bounding box center [270, 153] width 68 height 9
click at [247, 149] on input "Aty Disclosure Stmt." at bounding box center [243, 152] width 7 height 7
drag, startPoint x: 261, startPoint y: 144, endPoint x: 298, endPoint y: 151, distance: 38.5
click at [262, 149] on span "Aty Disclosure Stmt." at bounding box center [270, 153] width 68 height 9
click at [269, 149] on span "Aty Disclosure Stmt." at bounding box center [270, 153] width 68 height 9
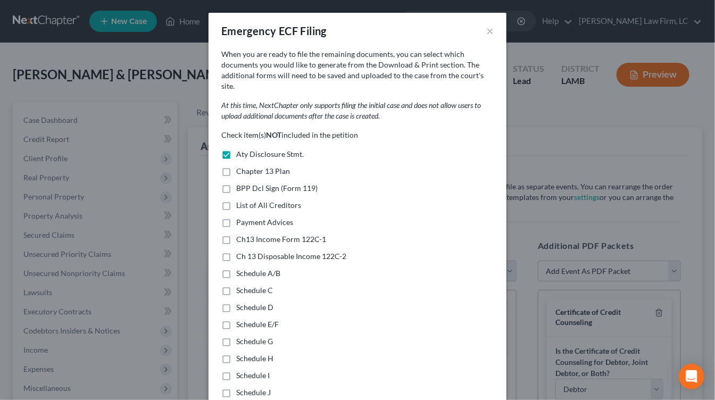
click at [247, 149] on input "Aty Disclosure Stmt." at bounding box center [243, 152] width 7 height 7
checkbox input "false"
click at [269, 167] on span "Chapter 13 Plan" at bounding box center [263, 171] width 54 height 9
click at [247, 166] on input "Chapter 13 Plan" at bounding box center [243, 169] width 7 height 7
checkbox input "true"
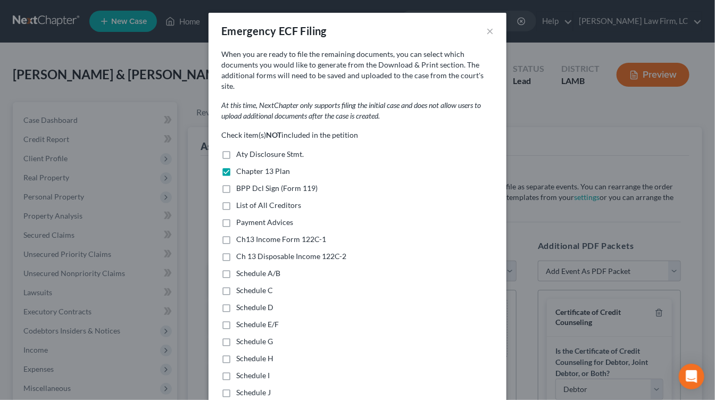
click at [266, 218] on span "Payment Advices" at bounding box center [264, 222] width 57 height 9
click at [247, 217] on input "Payment Advices" at bounding box center [243, 220] width 7 height 7
checkbox input "true"
click at [270, 235] on span "Ch13 Income Form 122C-1" at bounding box center [281, 239] width 90 height 9
click at [247, 234] on input "Ch13 Income Form 122C-1" at bounding box center [243, 237] width 7 height 7
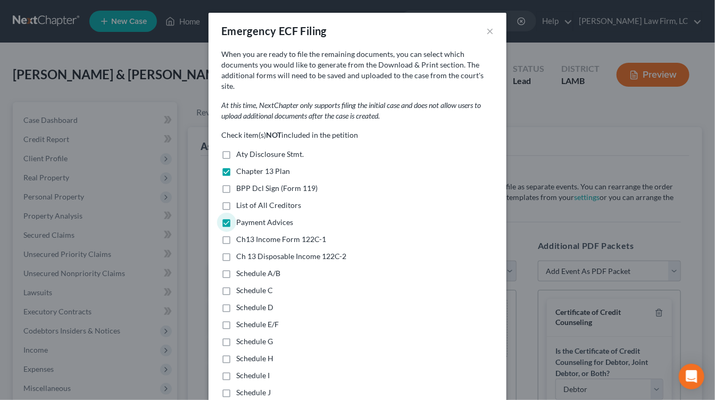
checkbox input "true"
click at [272, 252] on span "Ch 13 Disposable Income 122C-2" at bounding box center [291, 256] width 110 height 9
click at [247, 251] on input "Ch 13 Disposable Income 122C-2" at bounding box center [243, 254] width 7 height 7
checkbox input "true"
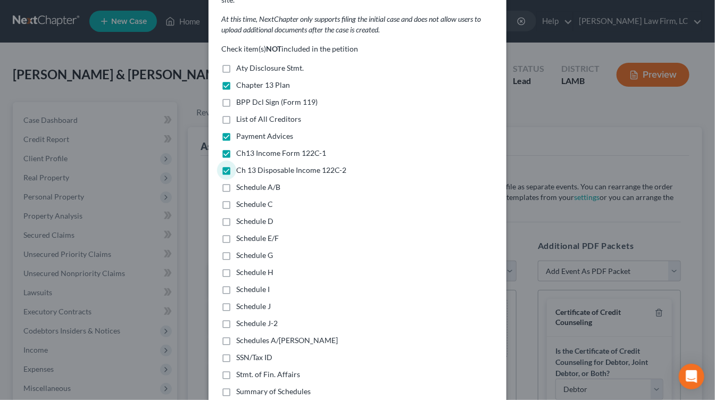
scroll to position [118, 0]
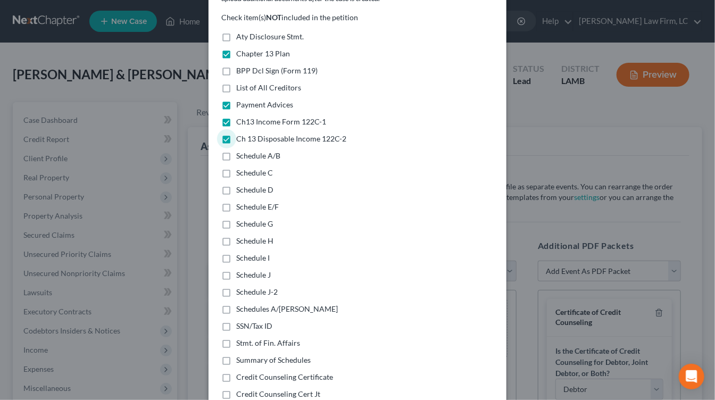
click at [277, 304] on span "Schedules A/B-J" at bounding box center [287, 308] width 102 height 9
click at [247, 304] on input "Schedules A/B-J" at bounding box center [243, 307] width 7 height 7
checkbox input "true"
click at [272, 338] on span "Stmt. of Fin. Affairs" at bounding box center [268, 342] width 64 height 9
click at [247, 338] on input "Stmt. of Fin. Affairs" at bounding box center [243, 341] width 7 height 7
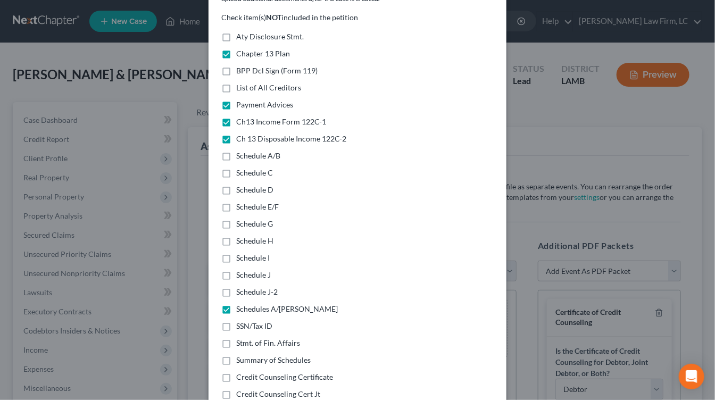
checkbox input "true"
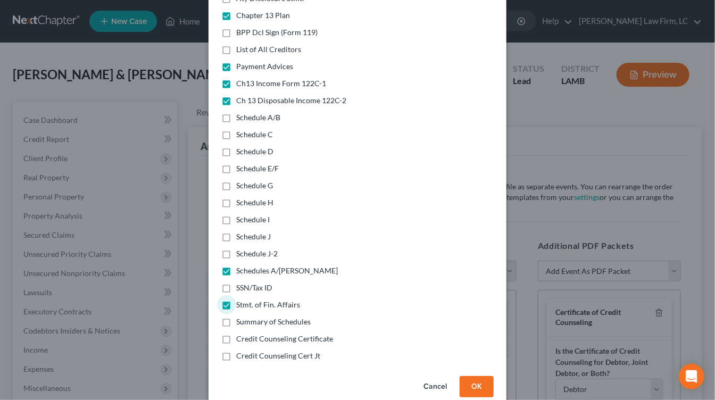
scroll to position [163, 0]
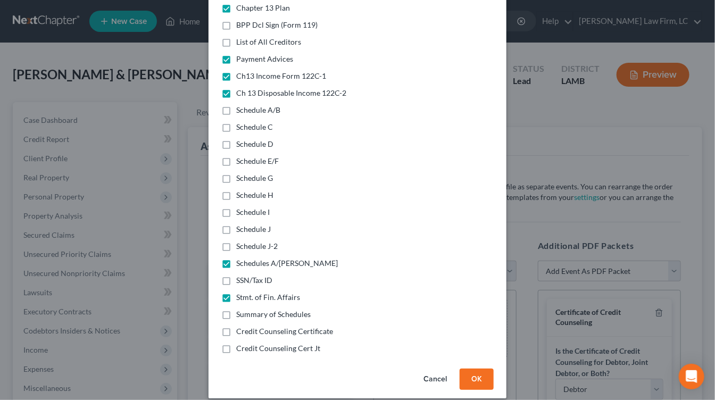
drag, startPoint x: 288, startPoint y: 304, endPoint x: 360, endPoint y: 323, distance: 74.8
click at [288, 310] on span "Summary of Schedules" at bounding box center [273, 314] width 74 height 9
click at [247, 309] on input "Summary of Schedules" at bounding box center [243, 312] width 7 height 7
checkbox input "true"
click at [468, 369] on button "OK" at bounding box center [477, 379] width 34 height 21
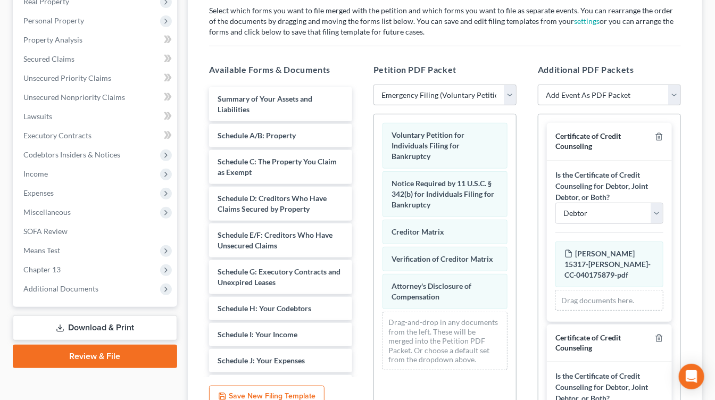
scroll to position [193, 0]
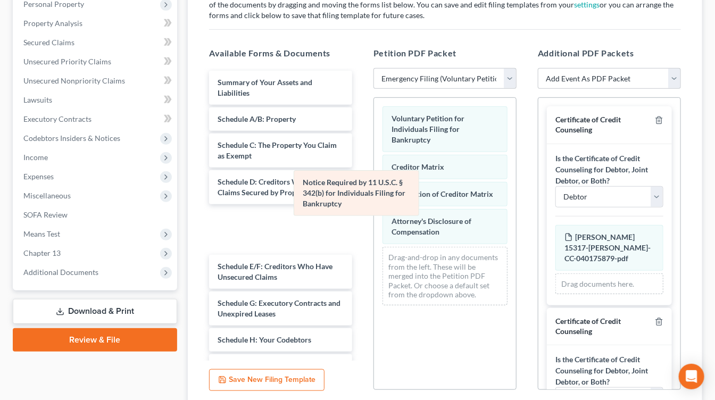
drag, startPoint x: 428, startPoint y: 173, endPoint x: 343, endPoint y: 195, distance: 88.4
click at [374, 191] on div "Notice Required by 11 U.S.C. § 342(b) for Individuals Filing for Bankruptcy Vol…" at bounding box center [445, 206] width 142 height 216
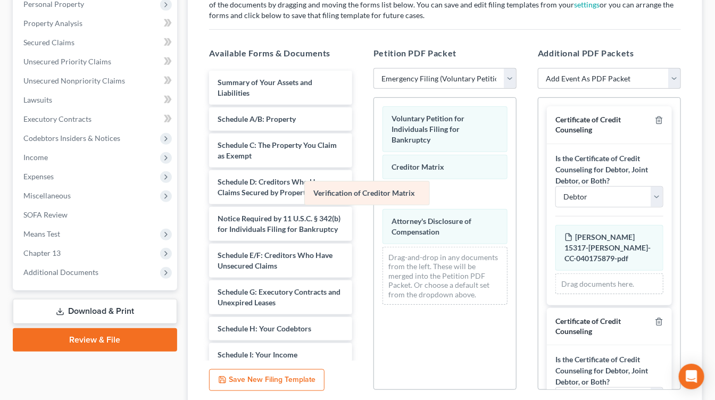
drag, startPoint x: 447, startPoint y: 194, endPoint x: 295, endPoint y: 195, distance: 152.1
click at [374, 195] on div "Verification of Creditor Matrix Voluntary Petition for Individuals Filing for B…" at bounding box center [445, 205] width 142 height 215
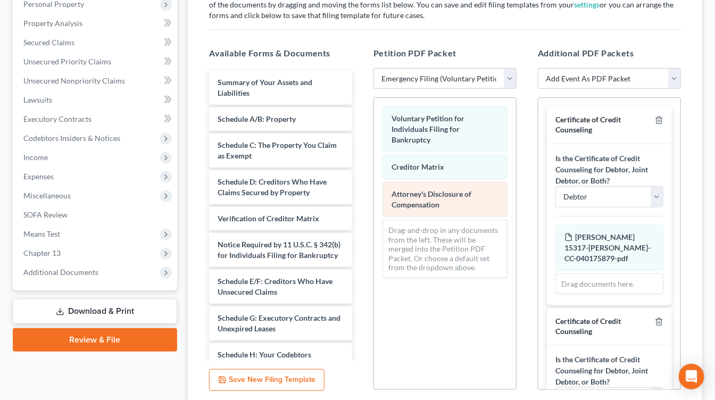
click at [374, 216] on div "Voluntary Petition for Individuals Filing for Bankruptcy Creditor Matrix Attorn…" at bounding box center [445, 192] width 142 height 189
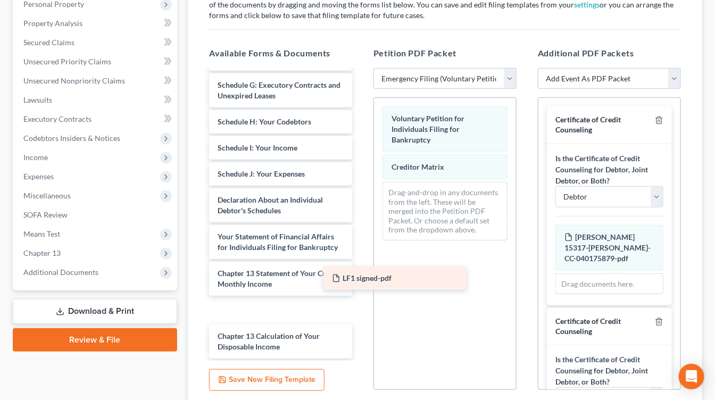
scroll to position [244, 0]
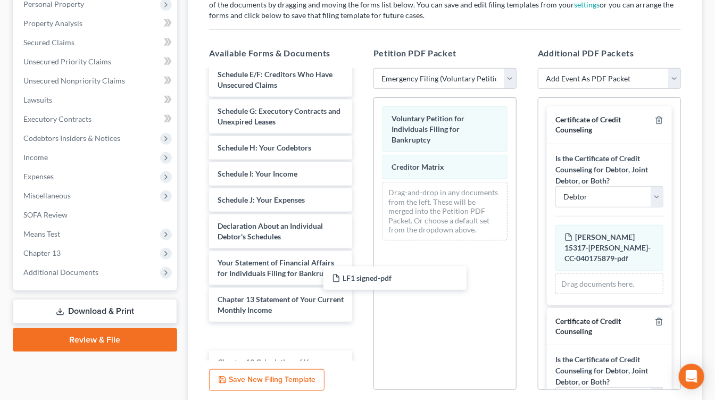
drag, startPoint x: 270, startPoint y: 347, endPoint x: 427, endPoint y: 261, distance: 179.0
click at [361, 263] on div "LF1 signed-pdf Summary of Your Assets and Liabilities Schedule A/B: Property Sc…" at bounding box center [281, 105] width 160 height 557
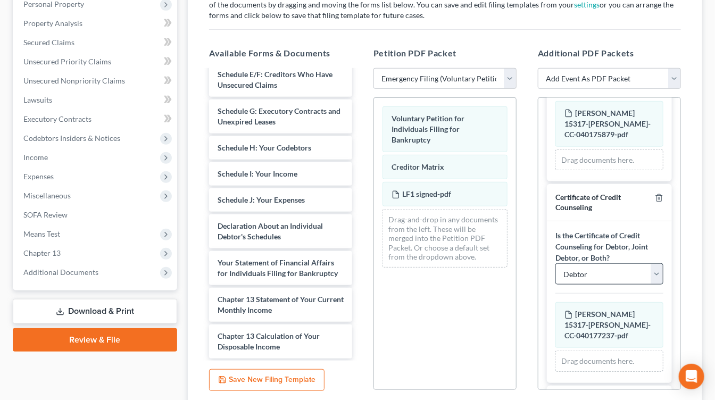
scroll to position [129, 0]
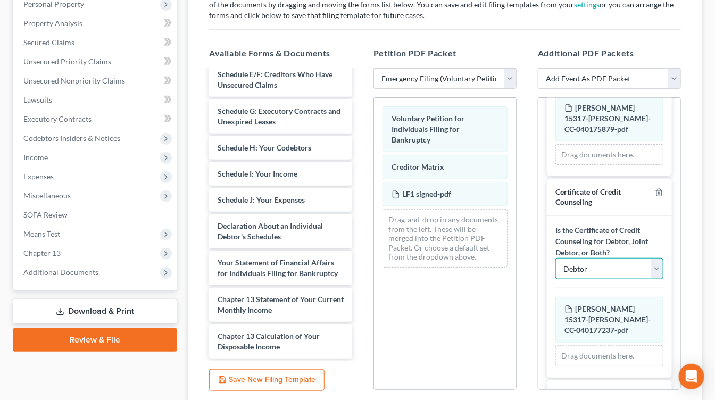
click at [640, 263] on select "Debtor Joint Debtor Debtor and Joint Debtor" at bounding box center [609, 268] width 108 height 21
select select "1"
click at [555, 258] on select "Debtor Joint Debtor Debtor and Joint Debtor" at bounding box center [609, 268] width 108 height 21
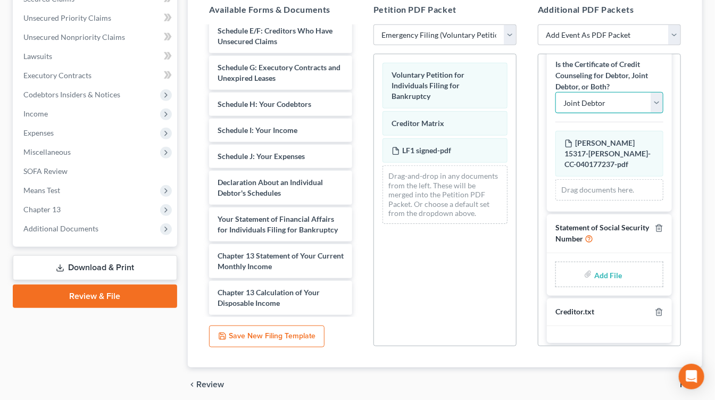
scroll to position [277, 0]
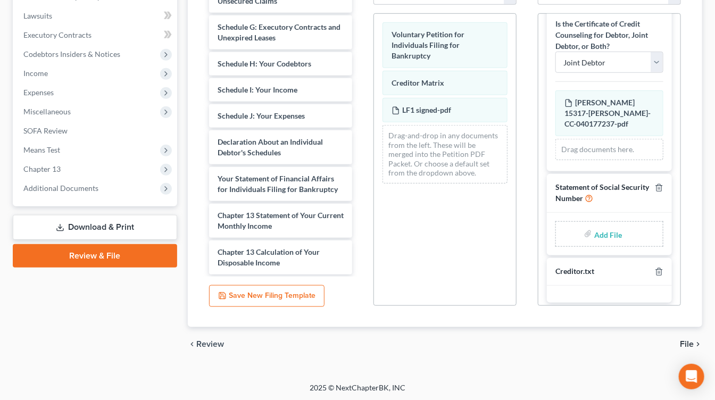
click at [614, 226] on input "file" at bounding box center [607, 233] width 26 height 19
type input "C:\fakepath\SS statement signed.pdf"
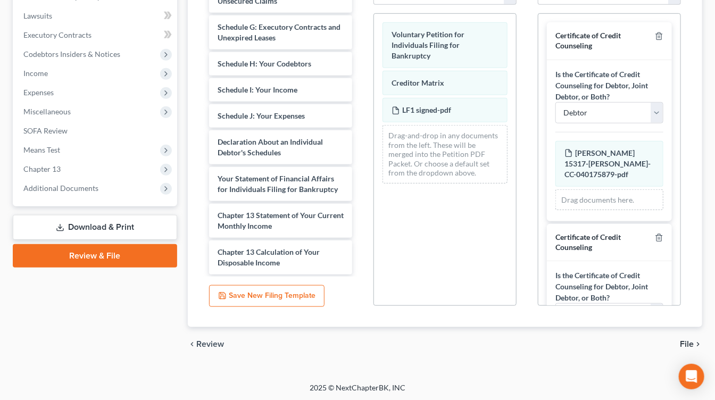
scroll to position [193, 0]
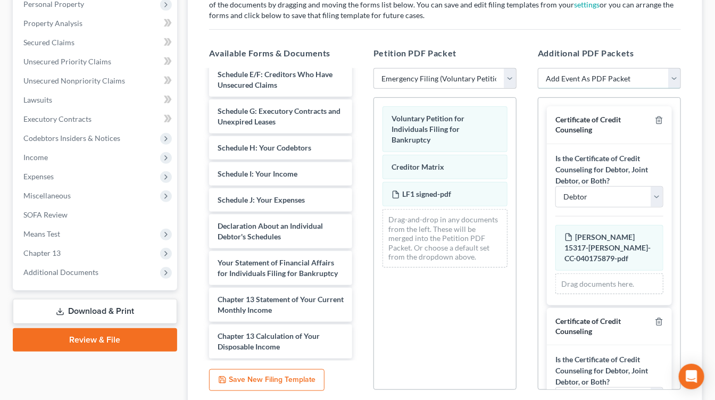
click at [602, 74] on select "Add Event As PDF Packet Amended List of Creditors Amended List of Creditors and…" at bounding box center [609, 78] width 143 height 21
select select "26"
click at [538, 68] on select "Add Event As PDF Packet Amended List of Creditors Amended List of Creditors and…" at bounding box center [609, 78] width 143 height 21
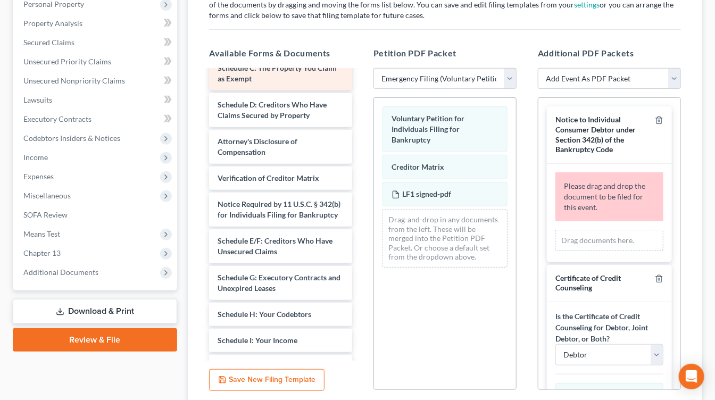
scroll to position [0, 0]
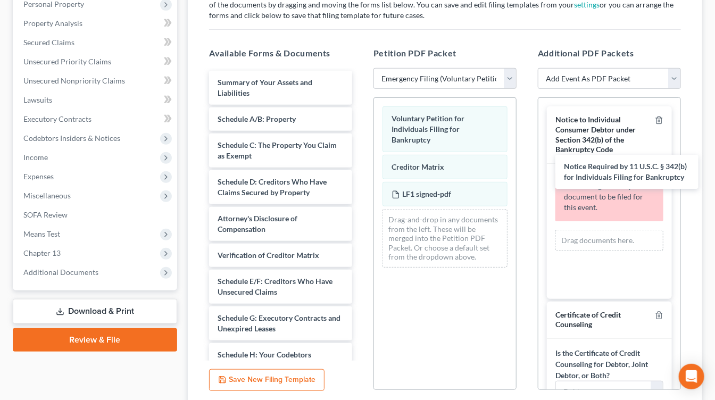
drag, startPoint x: 294, startPoint y: 288, endPoint x: 635, endPoint y: 164, distance: 362.8
click at [361, 174] on div "Notice Required by 11 U.S.C. § 342(b) for Individuals Filing for Bankruptcy Sum…" at bounding box center [281, 318] width 160 height 495
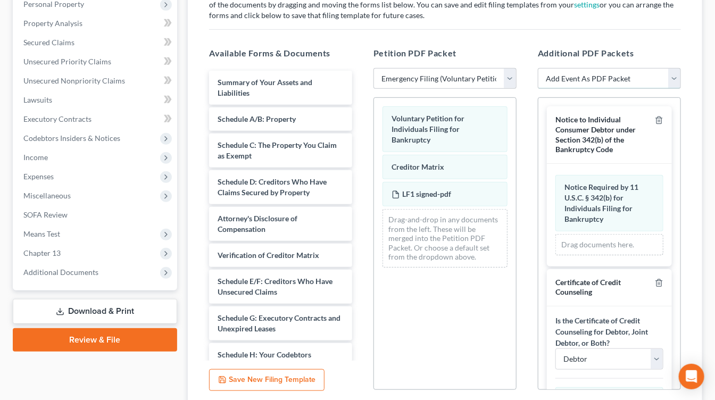
click at [615, 71] on select "Add Event As PDF Packet Amended List of Creditors Amended List of Creditors and…" at bounding box center [609, 78] width 143 height 21
select select "21"
click at [538, 68] on select "Add Event As PDF Packet Amended List of Creditors Amended List of Creditors and…" at bounding box center [609, 78] width 143 height 21
select select
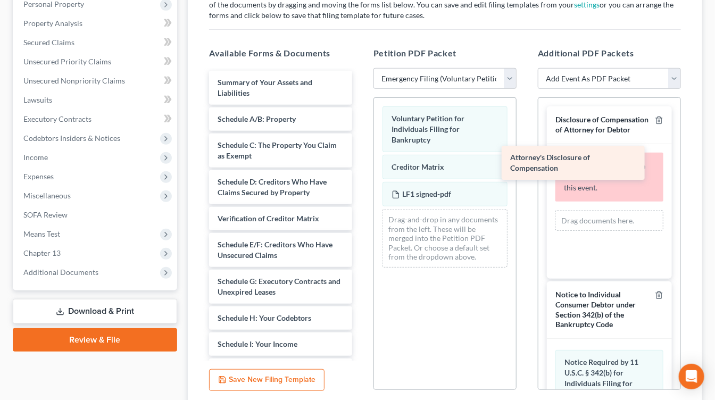
drag, startPoint x: 292, startPoint y: 226, endPoint x: 597, endPoint y: 163, distance: 311.7
click at [361, 163] on div "Attorney's Disclosure of Compensation Summary of Your Assets and Liabilities Sc…" at bounding box center [281, 300] width 160 height 458
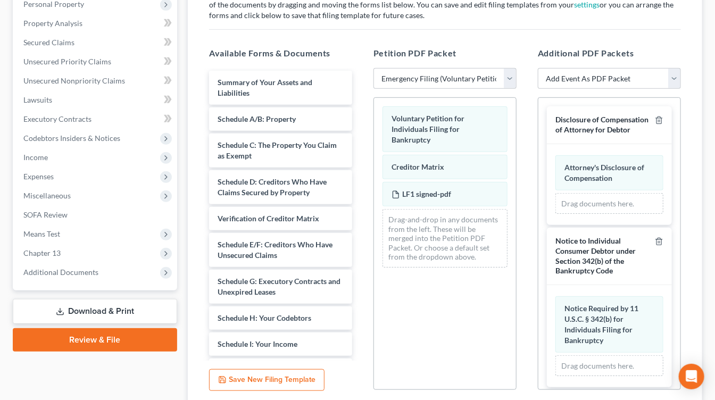
scroll to position [277, 0]
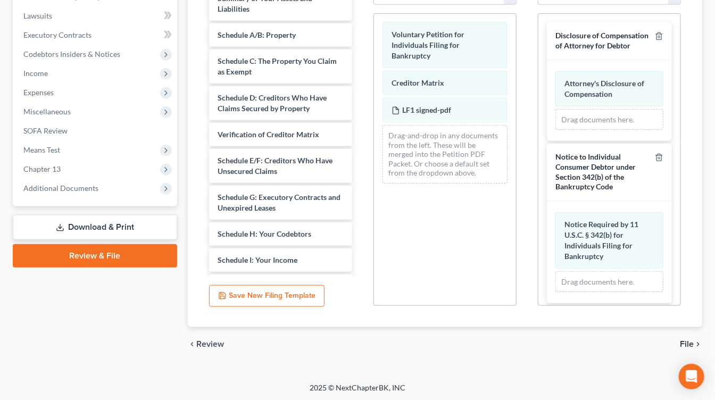
click at [682, 340] on span "File" at bounding box center [687, 344] width 14 height 9
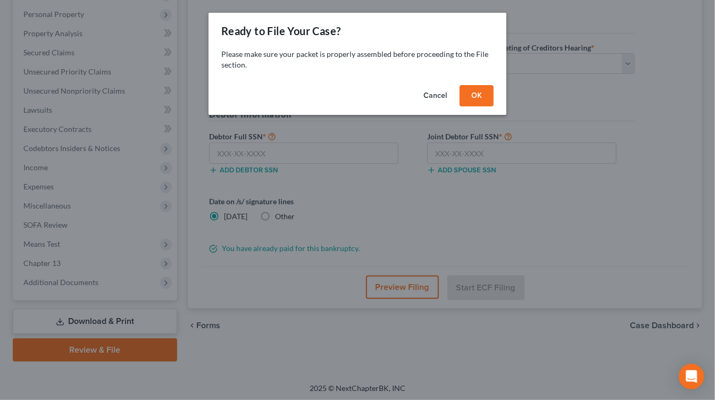
drag, startPoint x: 479, startPoint y: 94, endPoint x: 497, endPoint y: 64, distance: 35.1
click at [478, 94] on button "OK" at bounding box center [477, 95] width 34 height 21
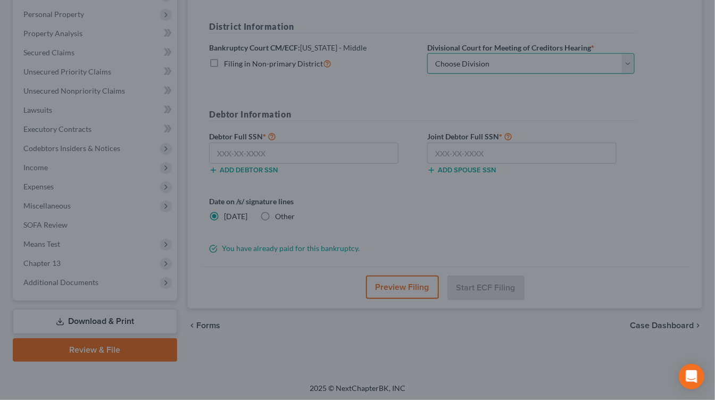
click at [496, 62] on select "Choose Division Baton Rouge" at bounding box center [530, 63] width 207 height 21
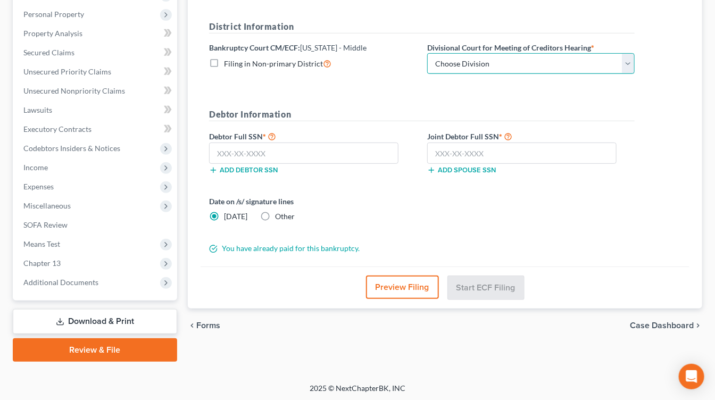
select select "0"
click at [427, 53] on select "Choose Division Baton Rouge" at bounding box center [530, 63] width 207 height 21
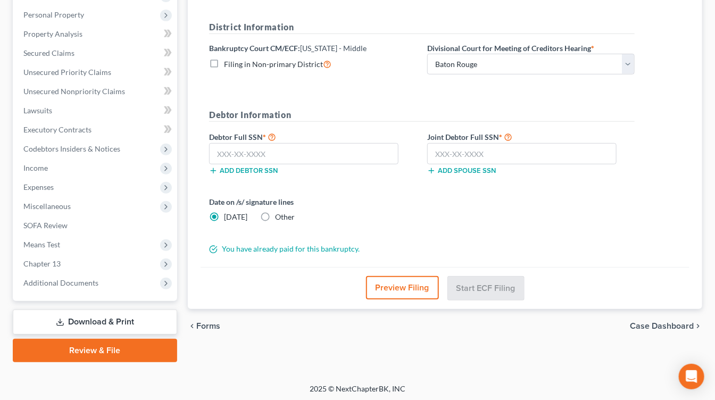
drag, startPoint x: 264, startPoint y: 212, endPoint x: 327, endPoint y: 218, distance: 63.0
click at [275, 212] on label "Other" at bounding box center [285, 217] width 20 height 11
click at [279, 212] on input "Other" at bounding box center [282, 215] width 7 height 7
radio input "true"
radio input "false"
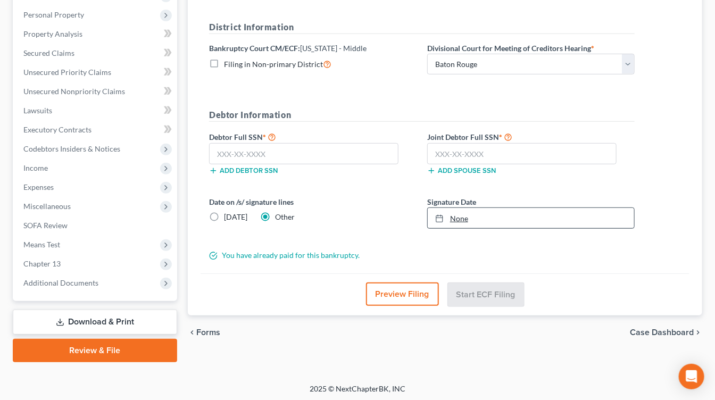
click at [491, 216] on link "None" at bounding box center [531, 218] width 206 height 20
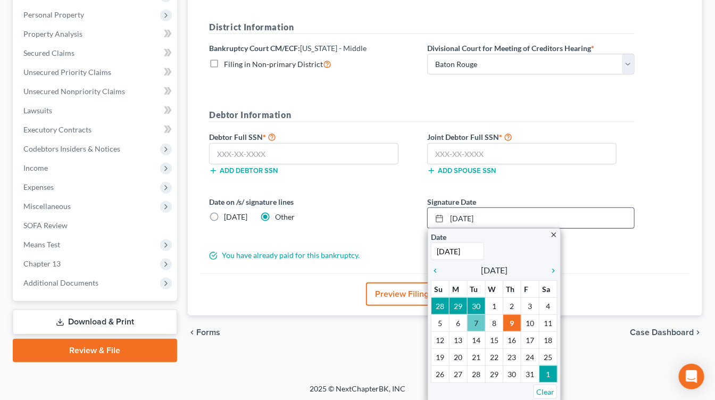
scroll to position [182, 0]
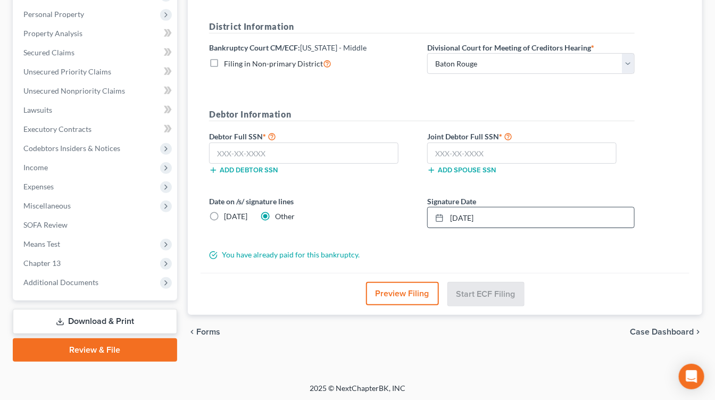
drag, startPoint x: 462, startPoint y: 318, endPoint x: 513, endPoint y: 317, distance: 51.1
click at [281, 143] on input "text" at bounding box center [303, 153] width 189 height 21
type input "434-81-2750"
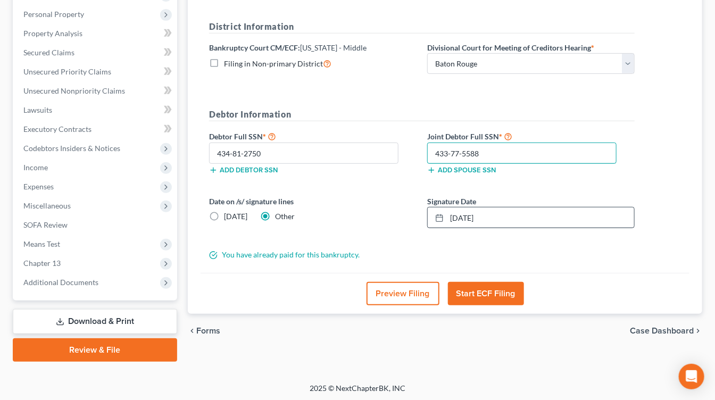
type input "433-77-5588"
click at [392, 395] on div "2025 © NextChapterBK, INC" at bounding box center [357, 392] width 606 height 19
click at [480, 284] on button "Start ECF Filing" at bounding box center [486, 293] width 76 height 23
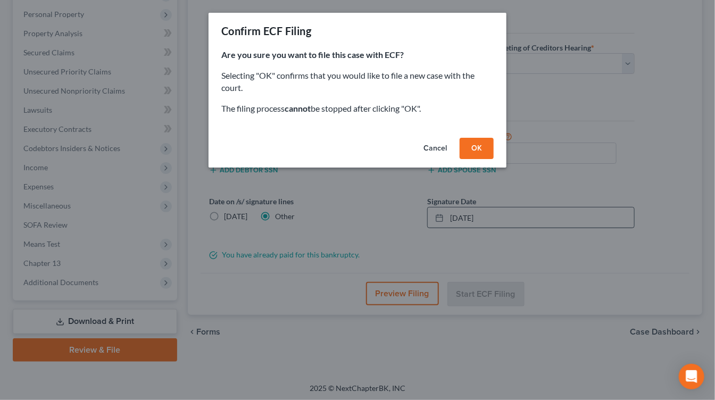
click at [476, 143] on button "OK" at bounding box center [477, 148] width 34 height 21
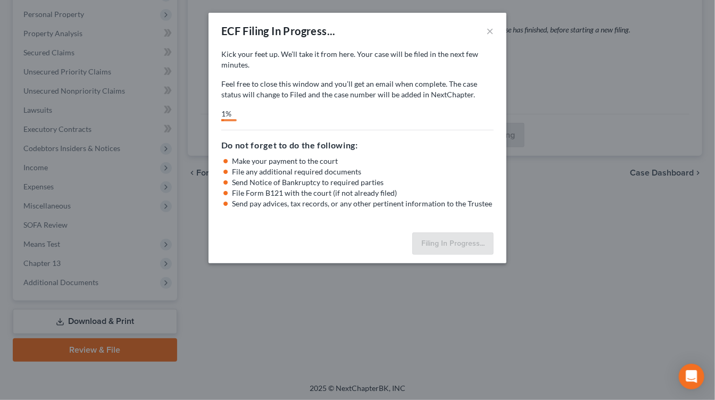
click at [305, 124] on div "Kick your feet up. We’ll take it from here. Your case will be filed in the next…" at bounding box center [358, 138] width 298 height 179
click at [317, 117] on div "1%" at bounding box center [357, 115] width 272 height 13
click at [317, 116] on div "2%" at bounding box center [357, 115] width 272 height 13
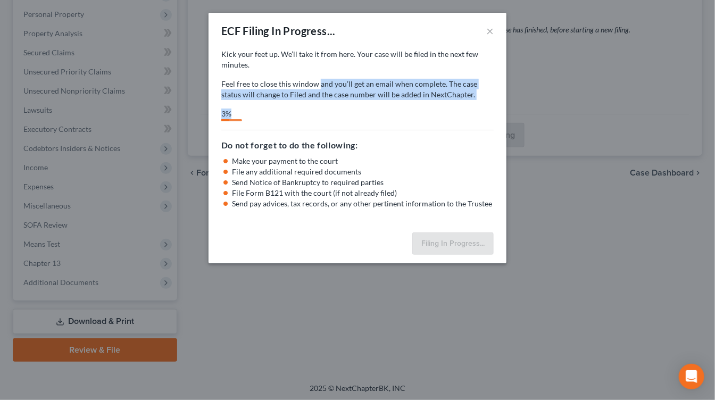
drag, startPoint x: 319, startPoint y: 109, endPoint x: 320, endPoint y: 80, distance: 29.3
click at [320, 80] on div "Kick your feet up. We’ll take it from here. Your case will be filed in the next…" at bounding box center [357, 85] width 272 height 72
click at [320, 80] on p "Feel free to close this window and you’ll get an email when complete. The case …" at bounding box center [357, 89] width 272 height 21
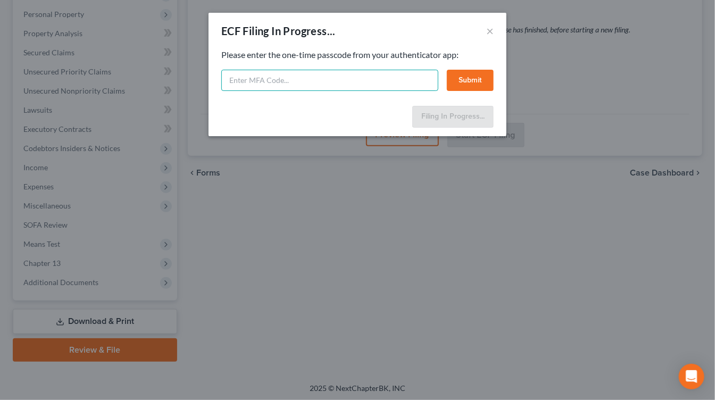
click at [319, 81] on input "text" at bounding box center [329, 80] width 217 height 21
type input "317204"
click at [484, 79] on button "Submit" at bounding box center [470, 80] width 47 height 21
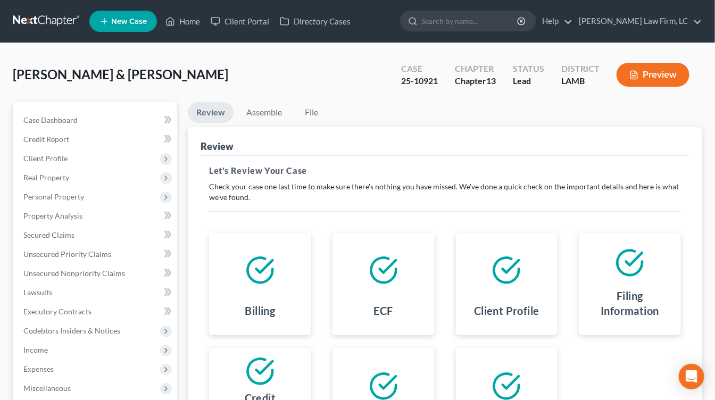
click at [39, 30] on link at bounding box center [47, 21] width 68 height 19
